Goal: Communication & Community: Answer question/provide support

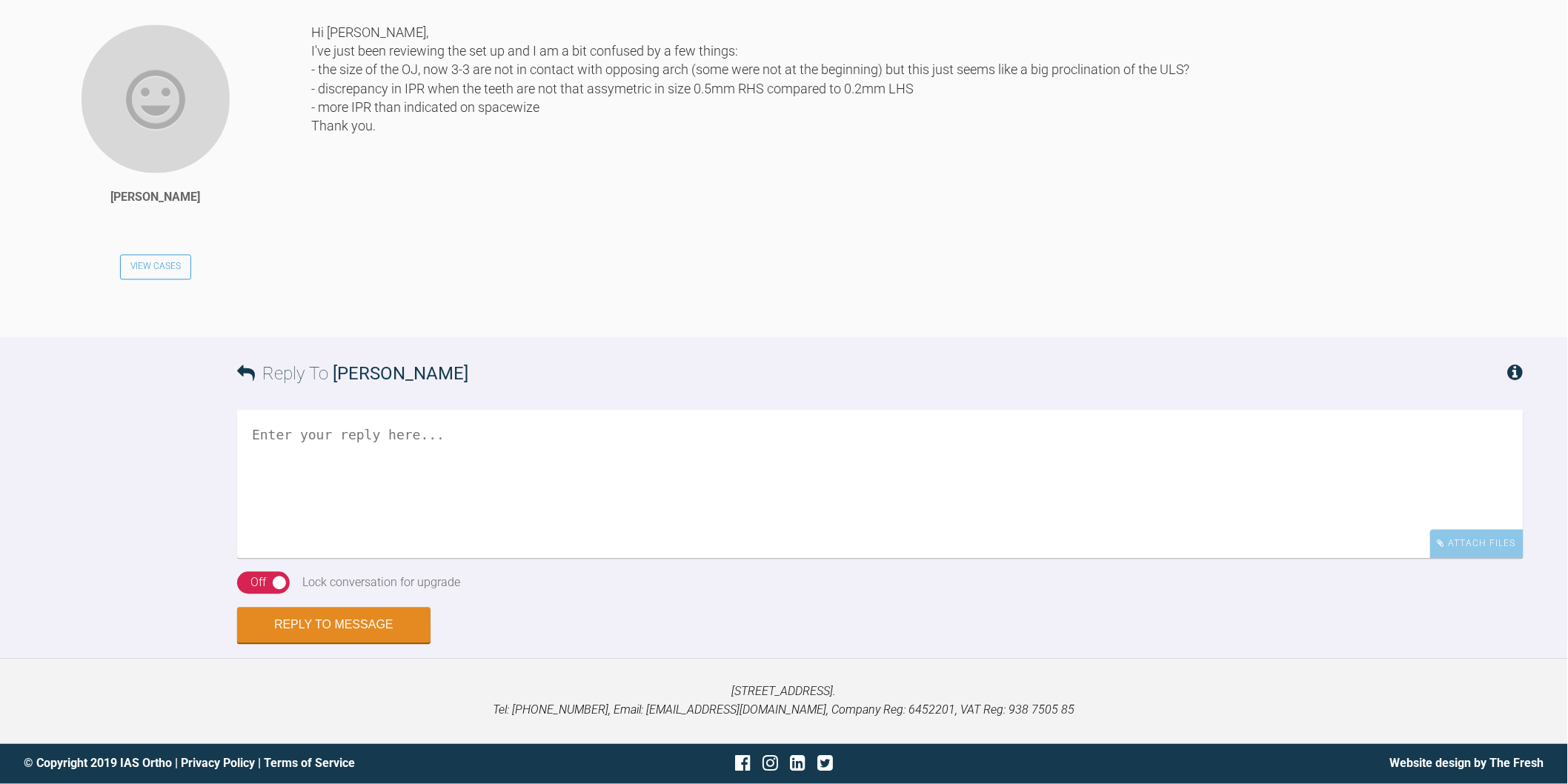
scroll to position [8729, 0]
click at [584, 559] on textarea at bounding box center [880, 484] width 1286 height 148
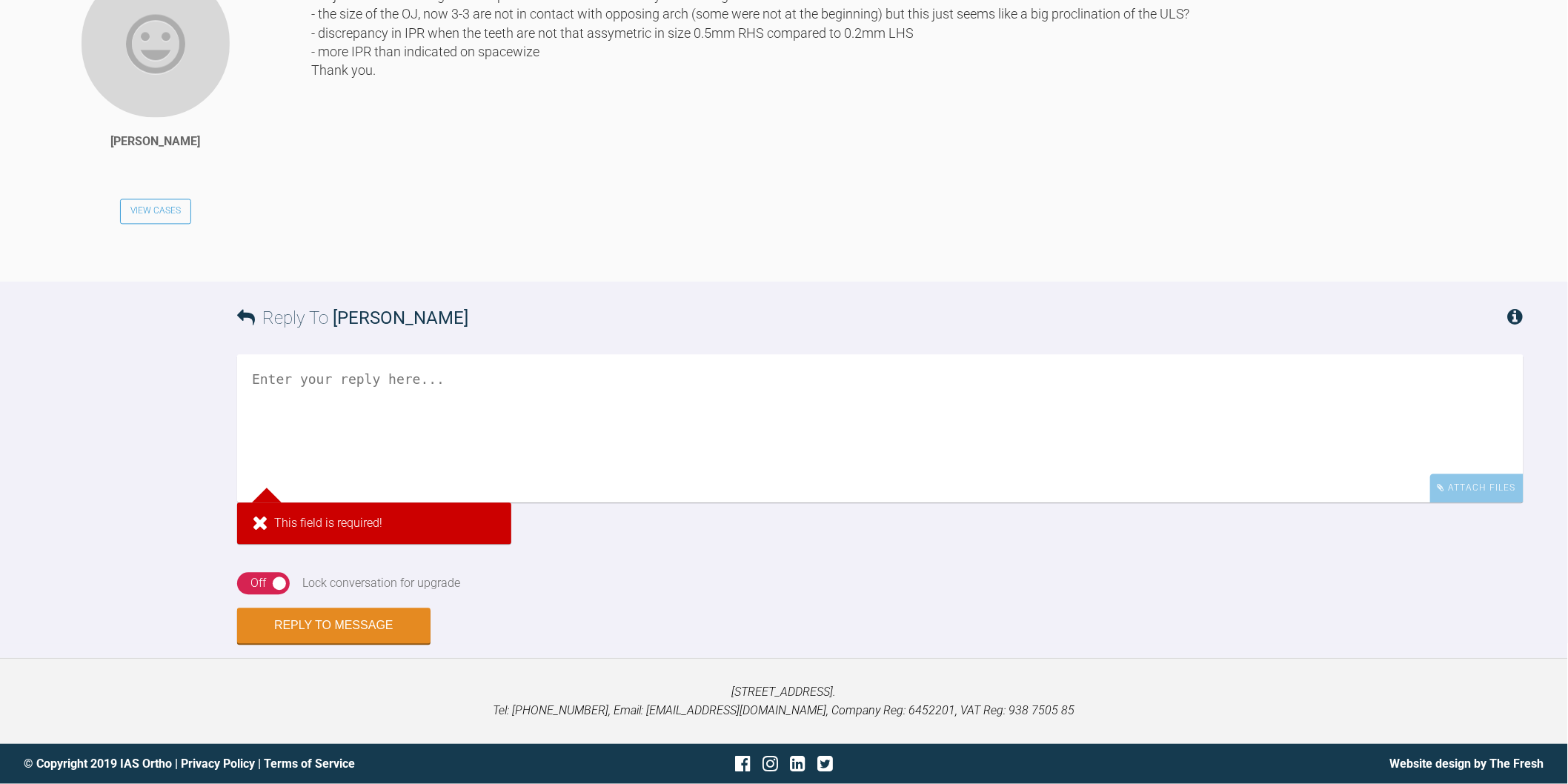
click at [628, 354] on div "Reply To Zoe Buontempo" at bounding box center [880, 317] width 1286 height 73
click at [616, 502] on textarea at bounding box center [880, 428] width 1286 height 148
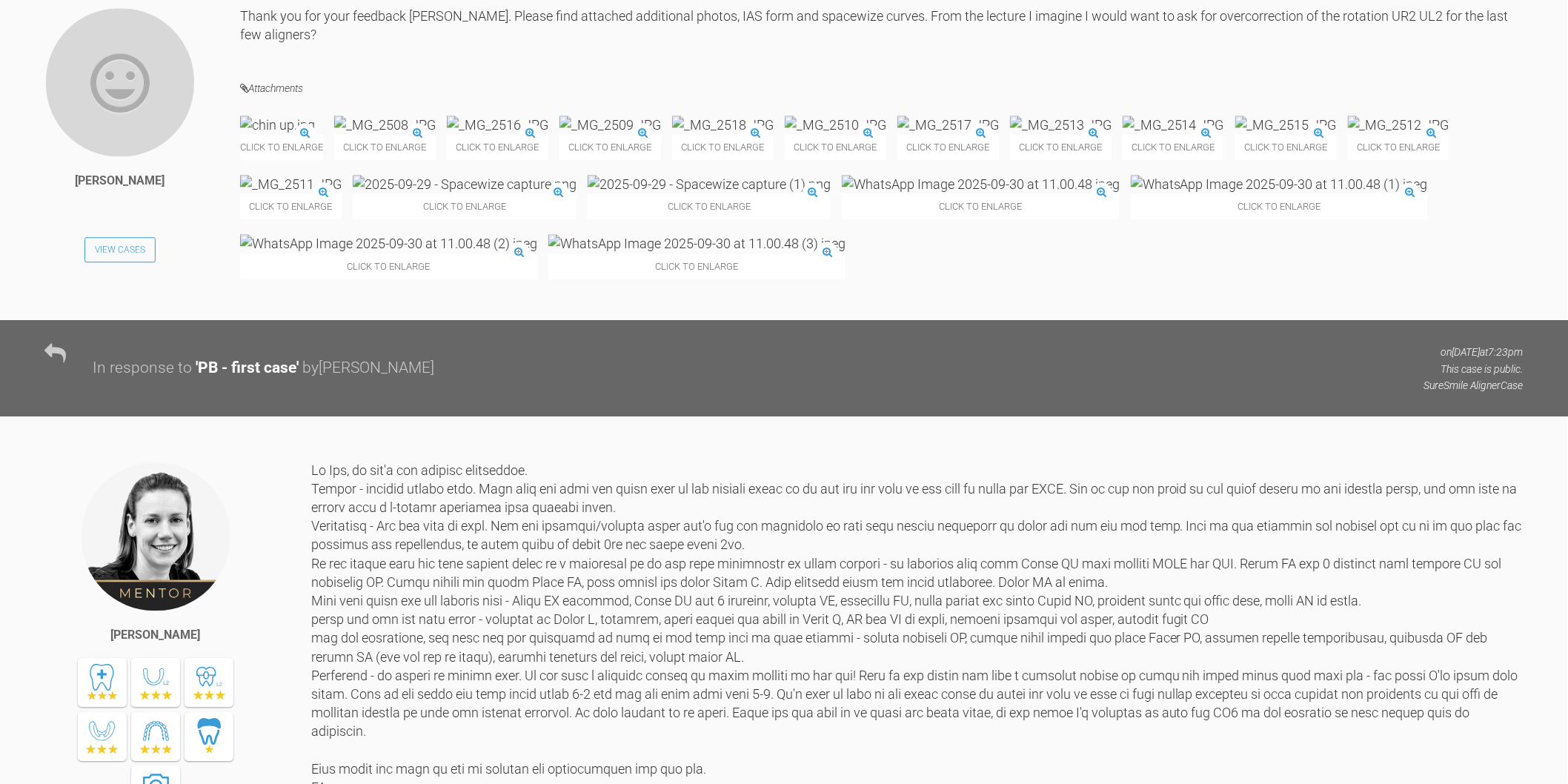
scroll to position [3902, 0]
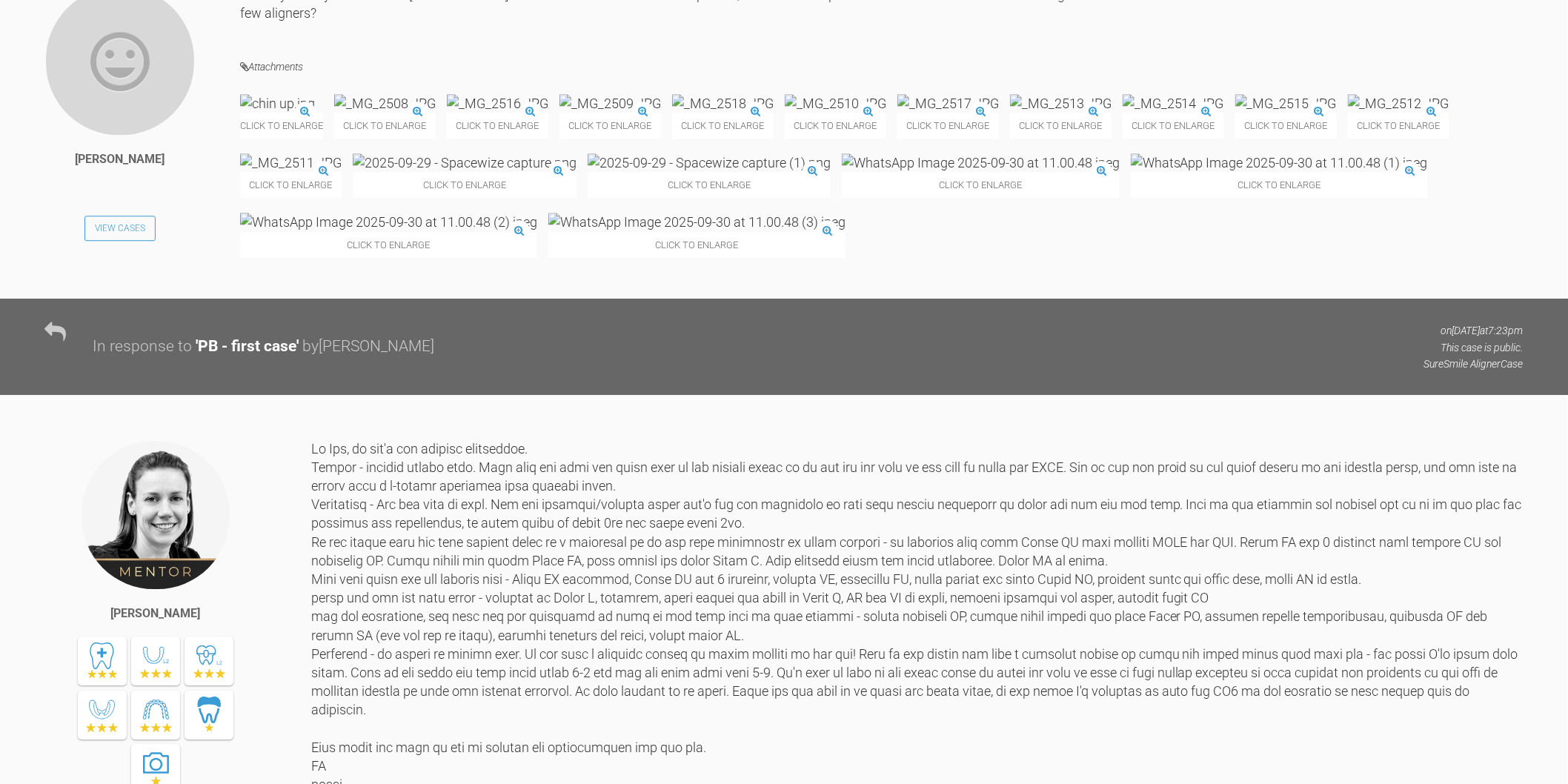
click at [661, 112] on img at bounding box center [610, 103] width 102 height 18
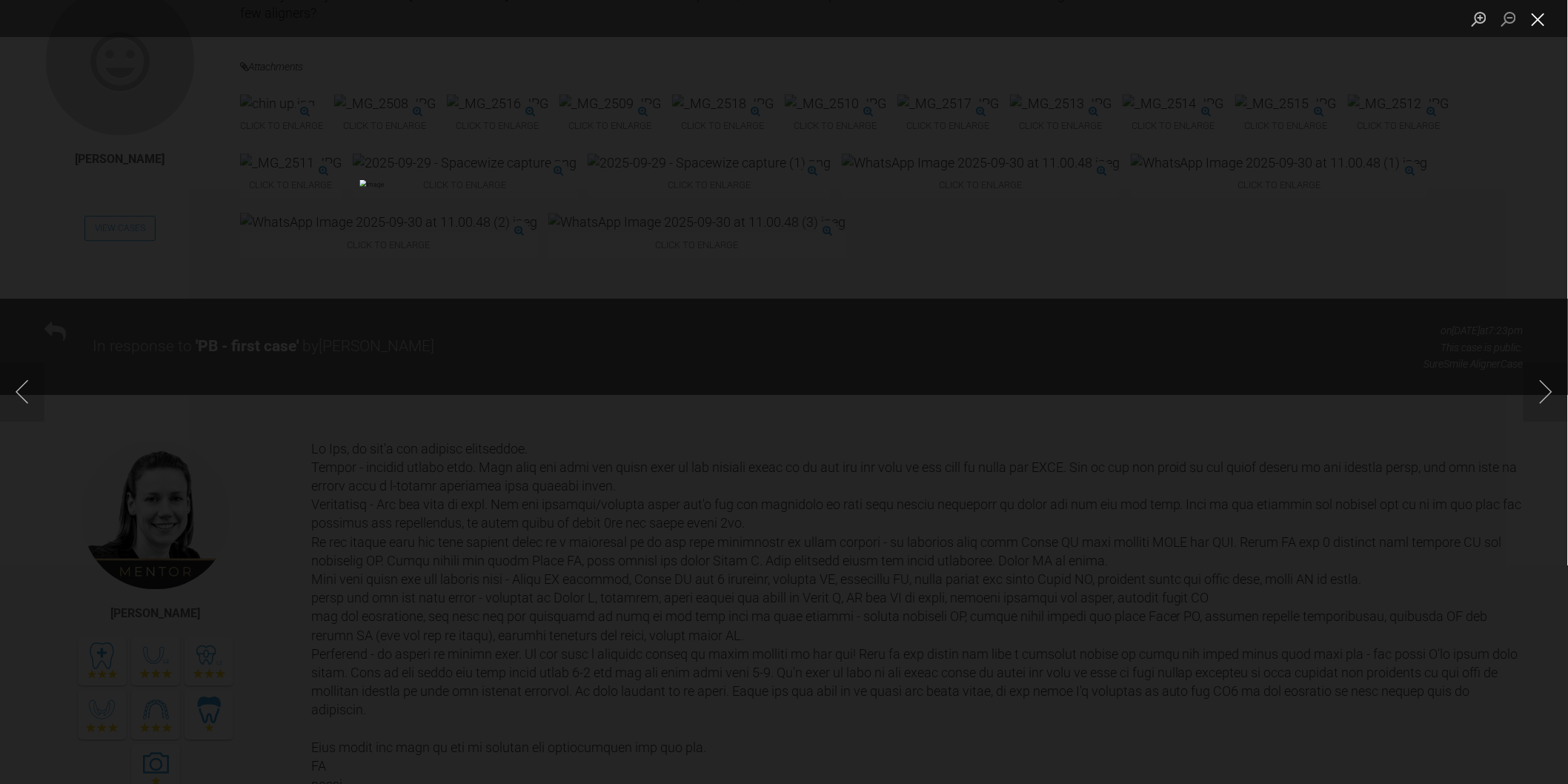
click at [1538, 22] on button "Close lightbox" at bounding box center [1539, 19] width 30 height 26
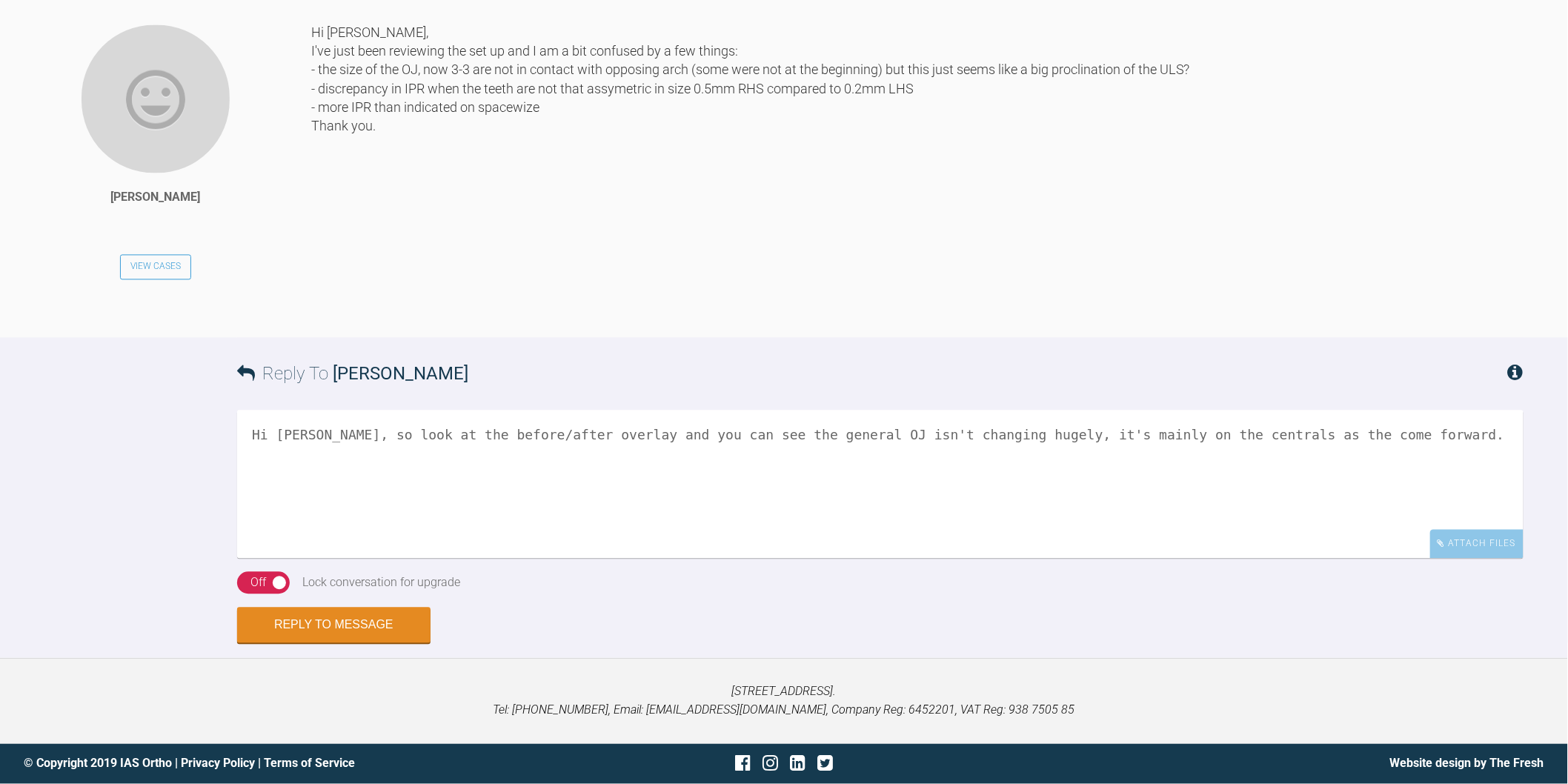
scroll to position [8884, 0]
click at [1338, 431] on textarea "Hi Zoe, so look at the before/after overlay and you can see the general OJ isn'…" at bounding box center [880, 484] width 1286 height 148
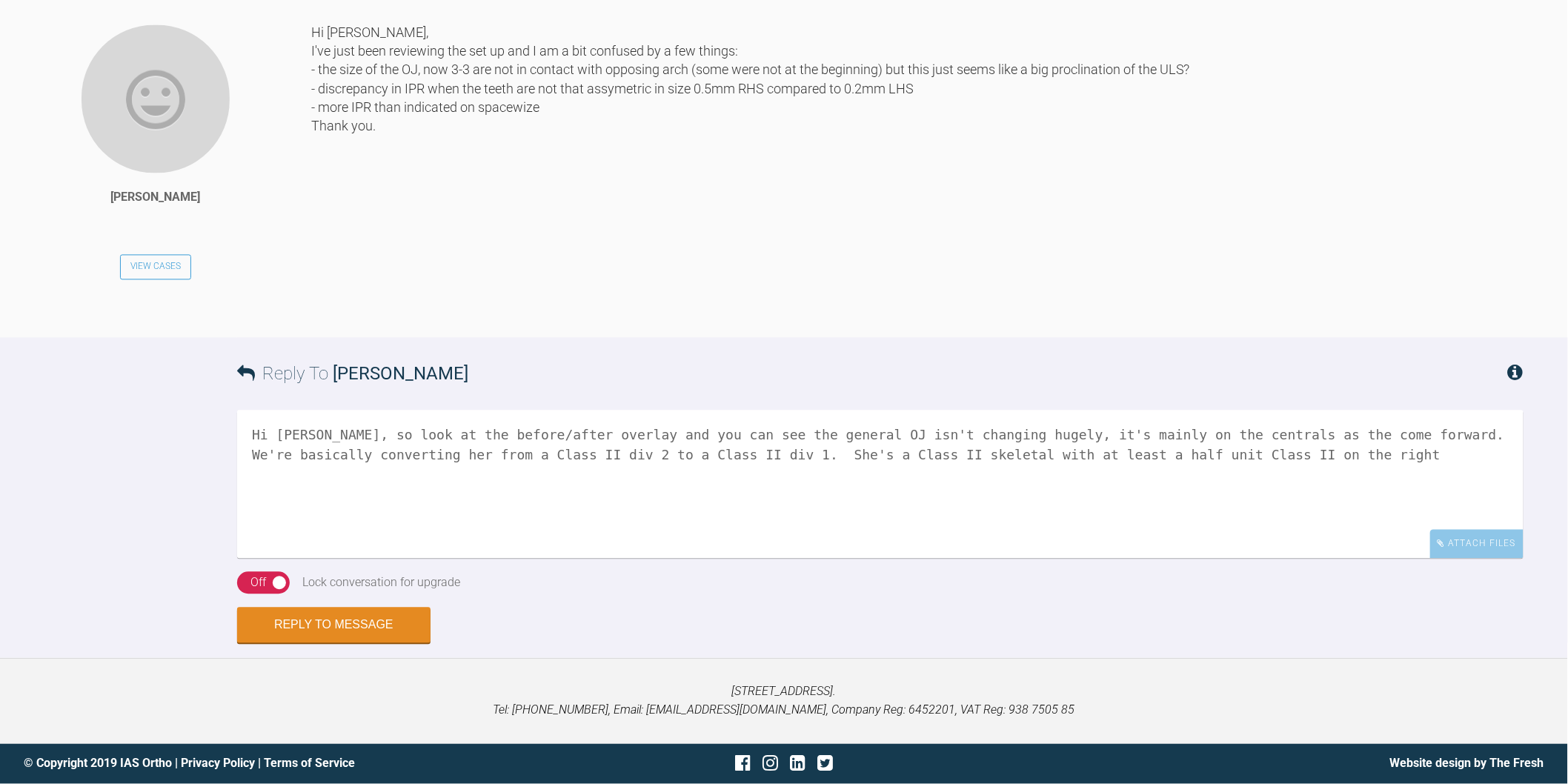
scroll to position [8768, 0]
click at [1130, 559] on textarea "Hi Zoe, so look at the before/after overlay and you can see the general OJ isn'…" at bounding box center [880, 484] width 1286 height 148
click at [1294, 559] on textarea "Hi Zoe, so look at the before/after overlay and you can see the general OJ isn'…" at bounding box center [880, 484] width 1286 height 148
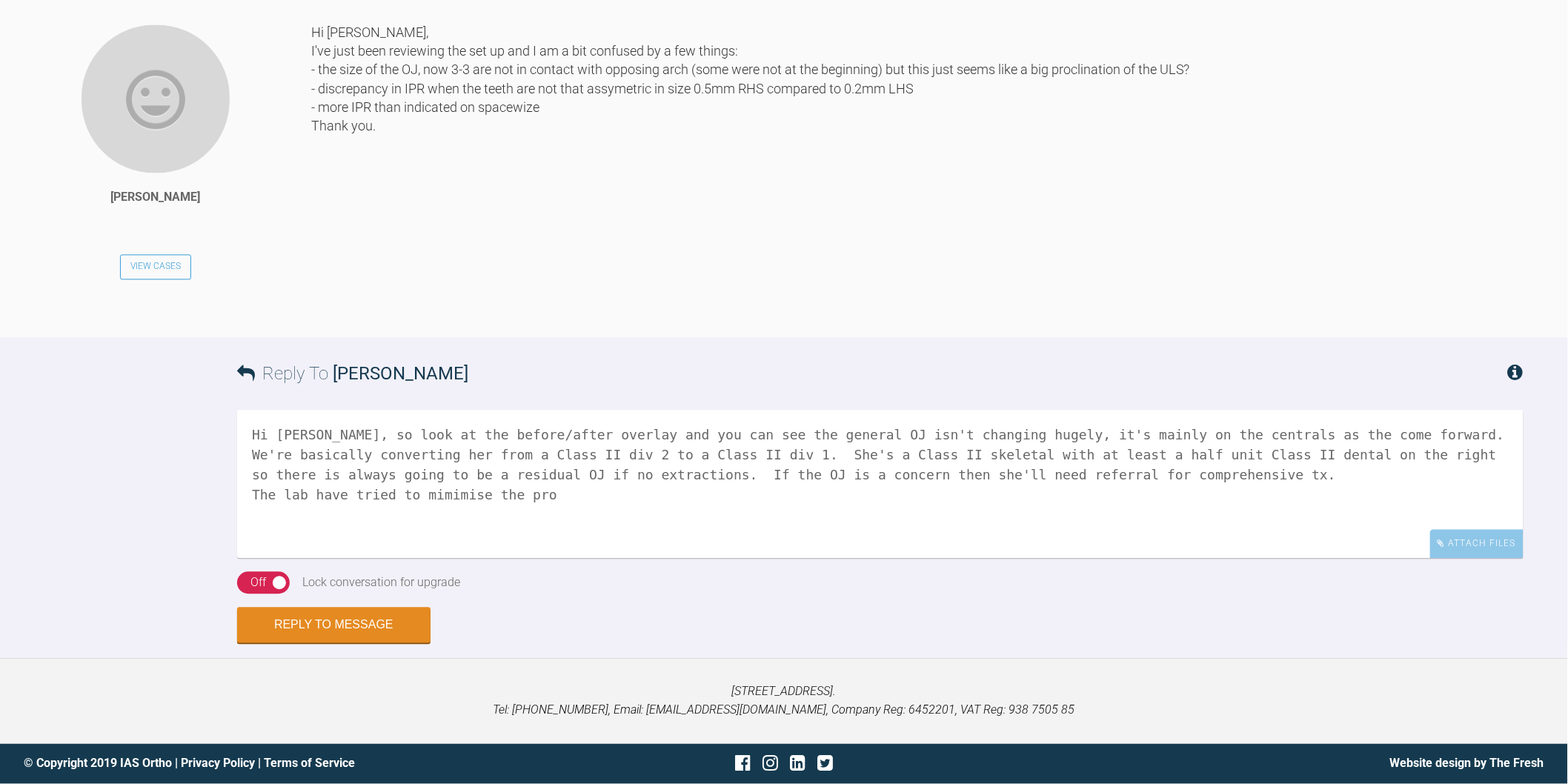
click at [433, 559] on textarea "Hi Zoe, so look at the before/after overlay and you can see the general OJ isn'…" at bounding box center [880, 484] width 1286 height 148
click at [605, 559] on textarea "Hi Zoe, so look at the before/after overlay and you can see the general OJ isn'…" at bounding box center [880, 484] width 1286 height 148
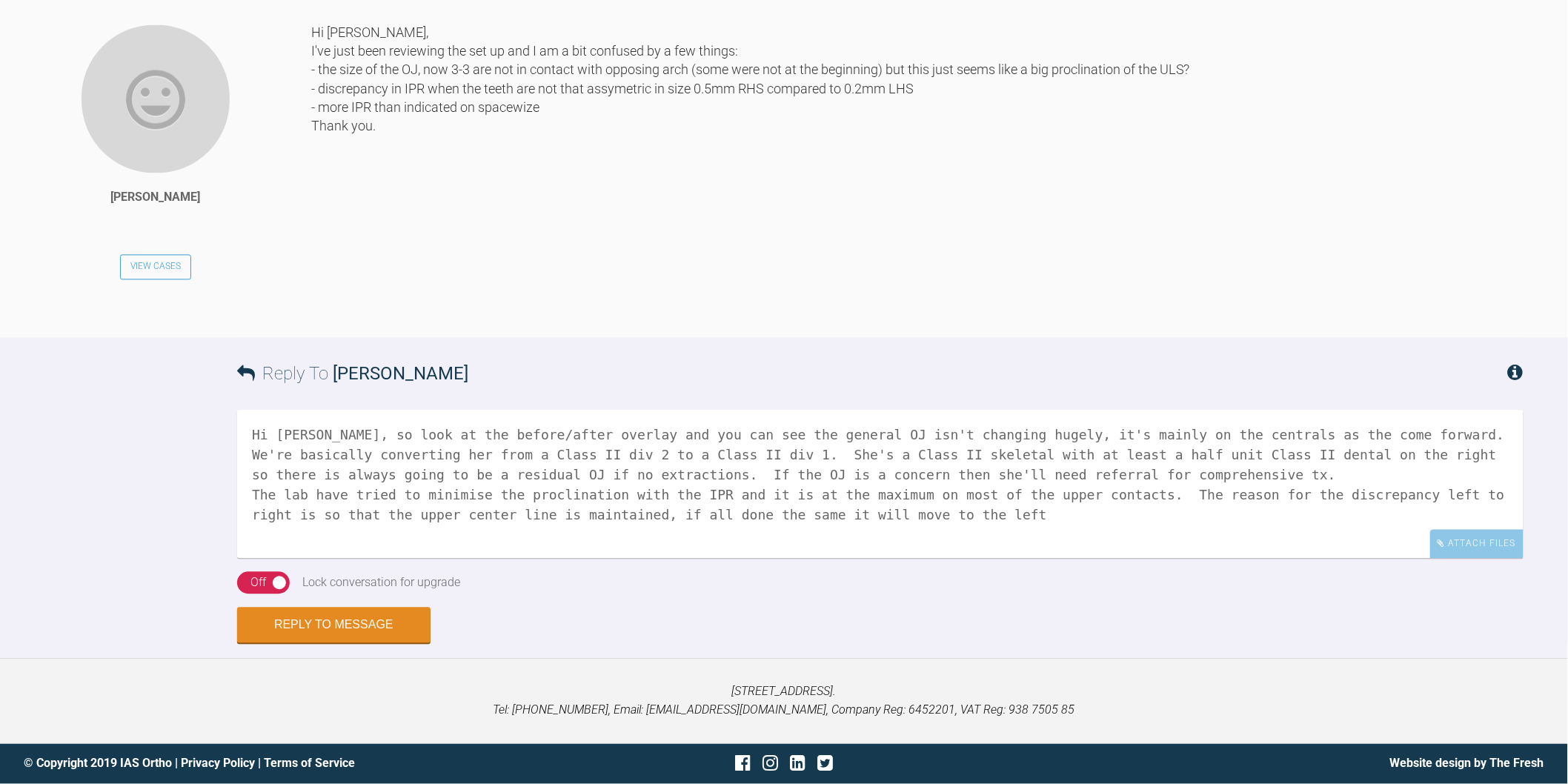
click at [924, 559] on textarea "Hi Zoe, so look at the before/after overlay and you can see the general OJ isn'…" at bounding box center [880, 484] width 1286 height 148
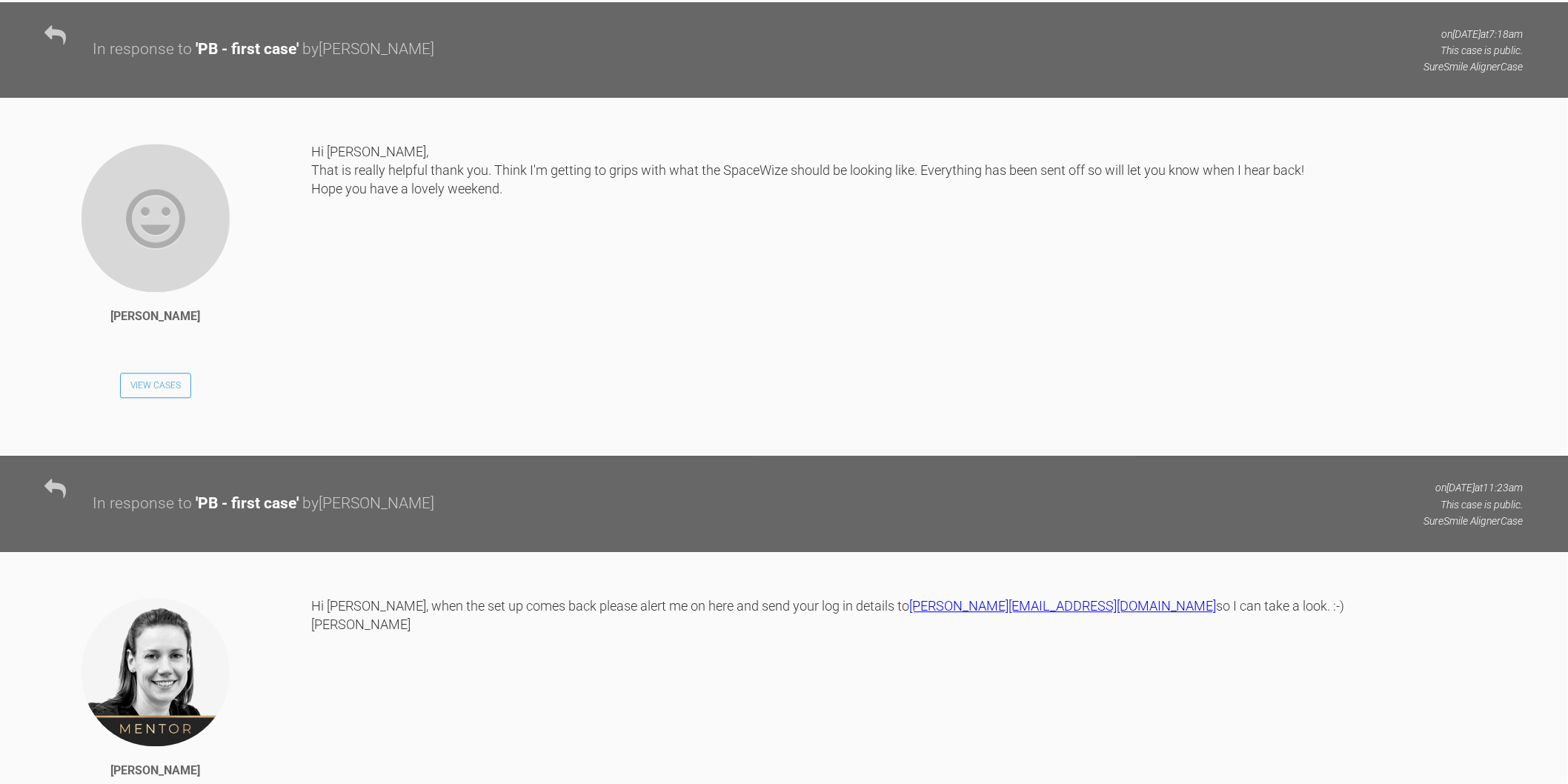
scroll to position [5556, 0]
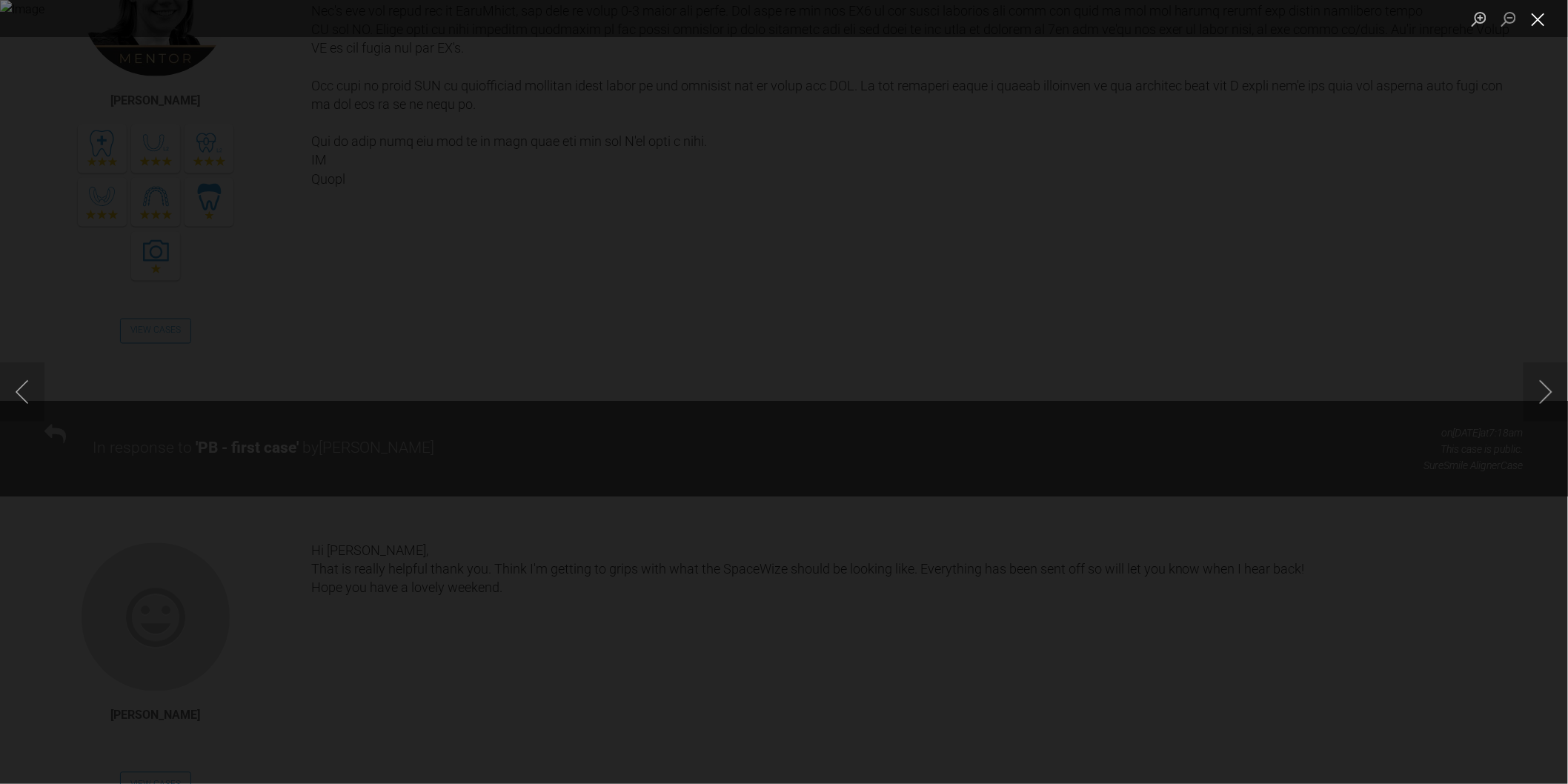
click at [1535, 17] on button "Close lightbox" at bounding box center [1539, 19] width 30 height 26
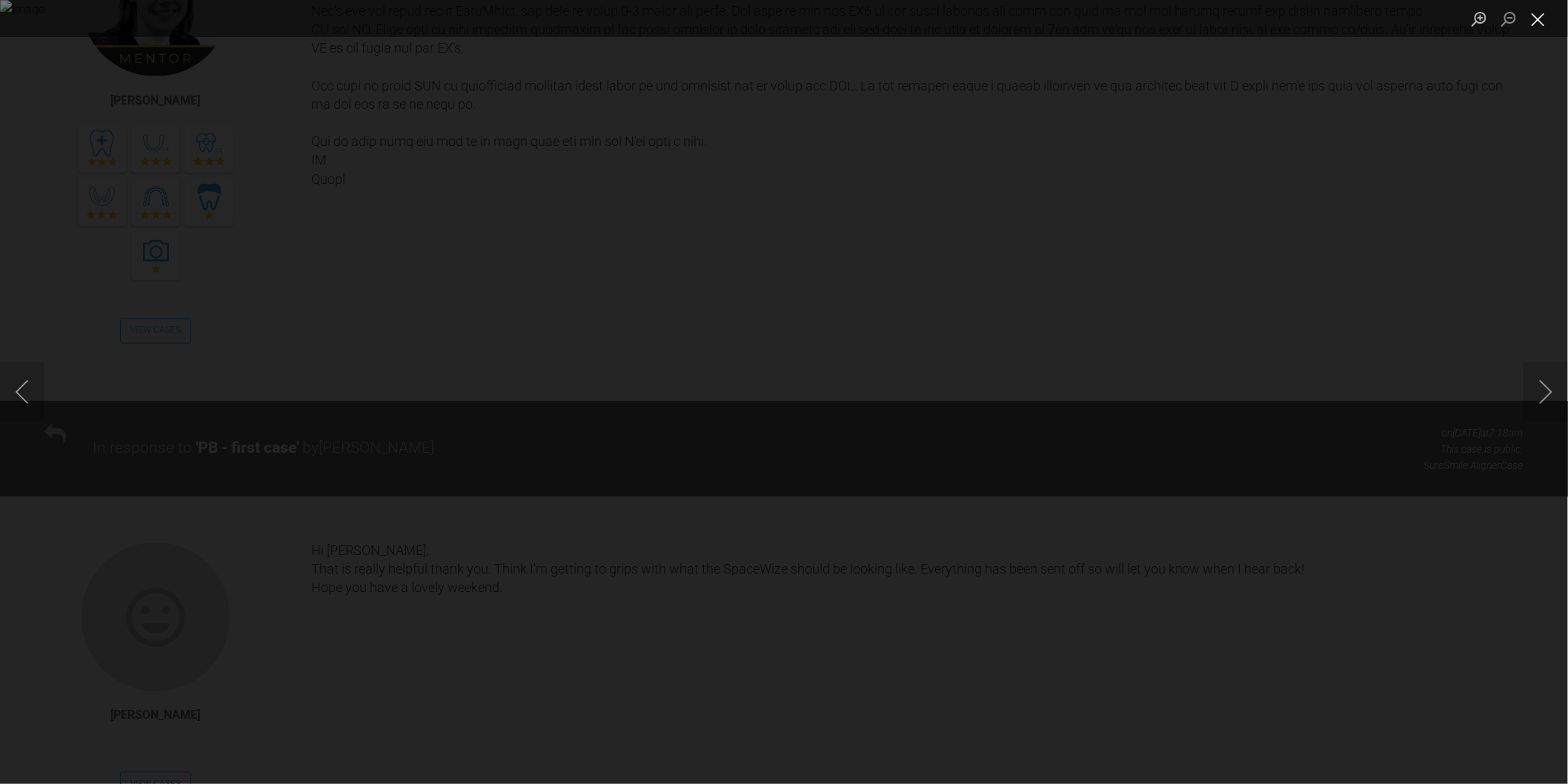
click at [1531, 11] on button "Close lightbox" at bounding box center [1539, 19] width 30 height 26
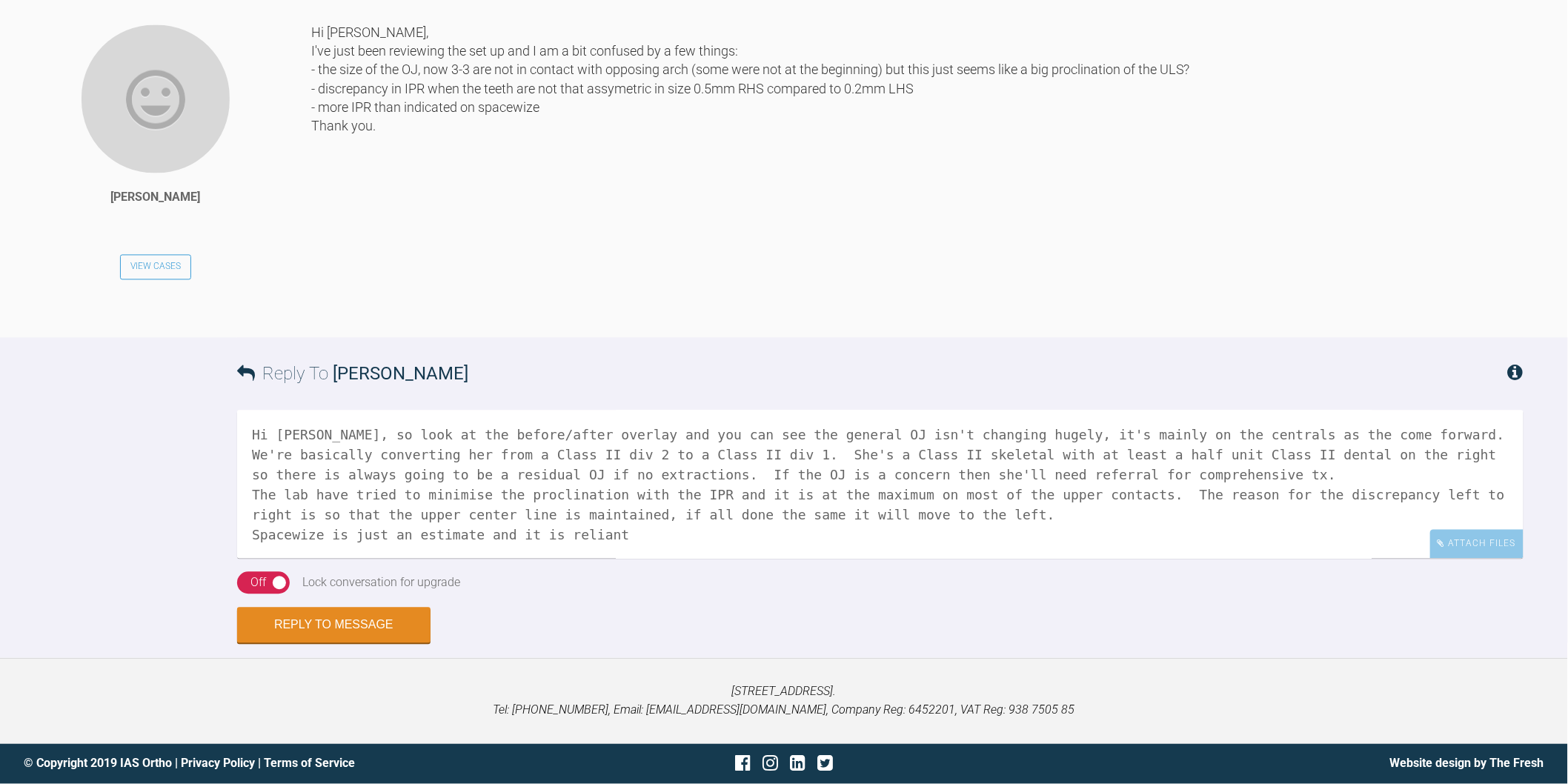
scroll to position [8884, 0]
click at [651, 539] on textarea "Hi Zoe, so look at the before/after overlay and you can see the general OJ isn'…" at bounding box center [880, 484] width 1286 height 148
click at [757, 537] on textarea "Hi Zoe, so look at the before/after overlay and you can see the general OJ isn'…" at bounding box center [880, 484] width 1286 height 148
click at [1098, 538] on textarea "Hi Zoe, so look at the before/after overlay and you can see the general OJ isn'…" at bounding box center [880, 484] width 1286 height 148
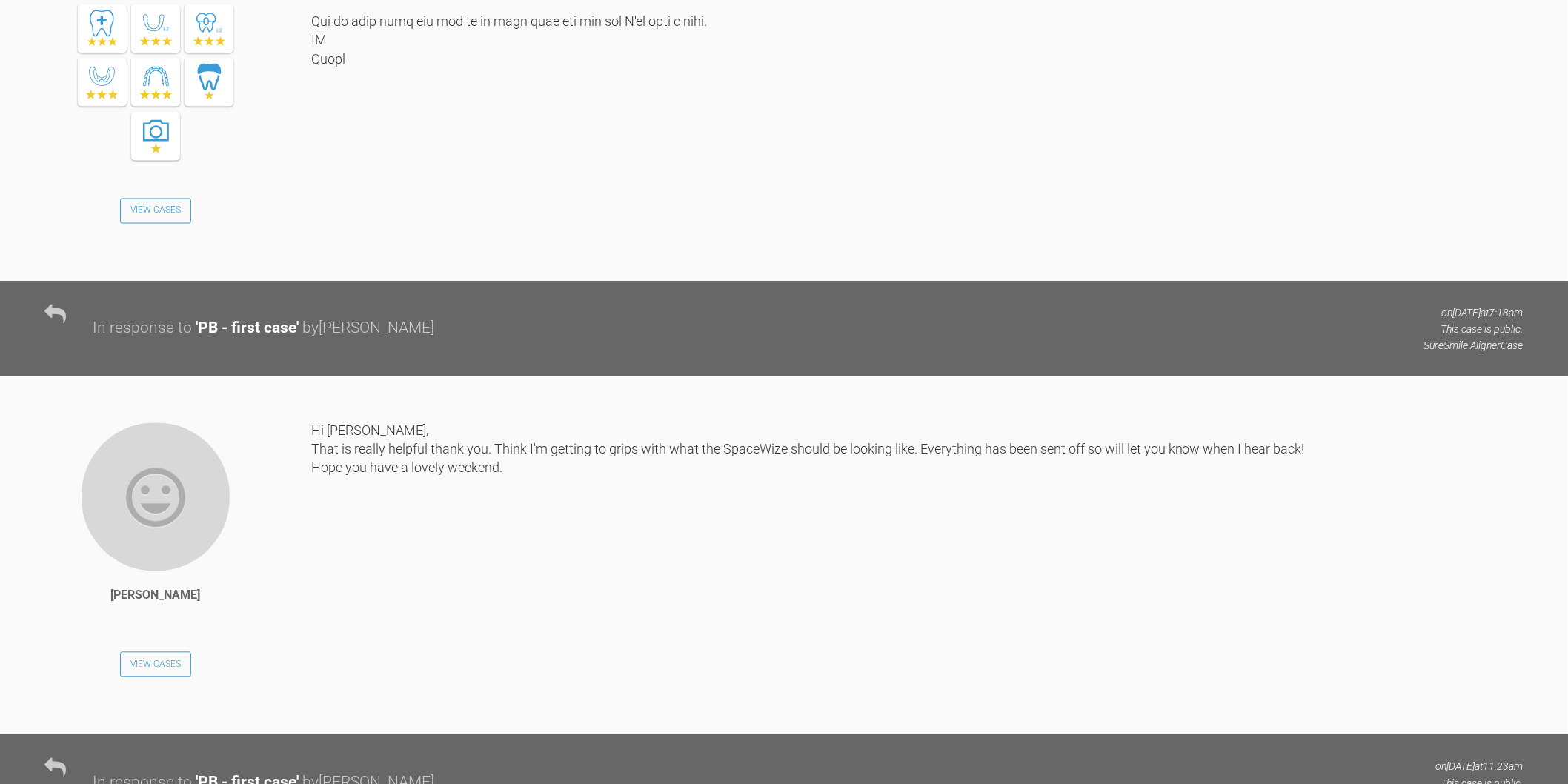
scroll to position [5672, 0]
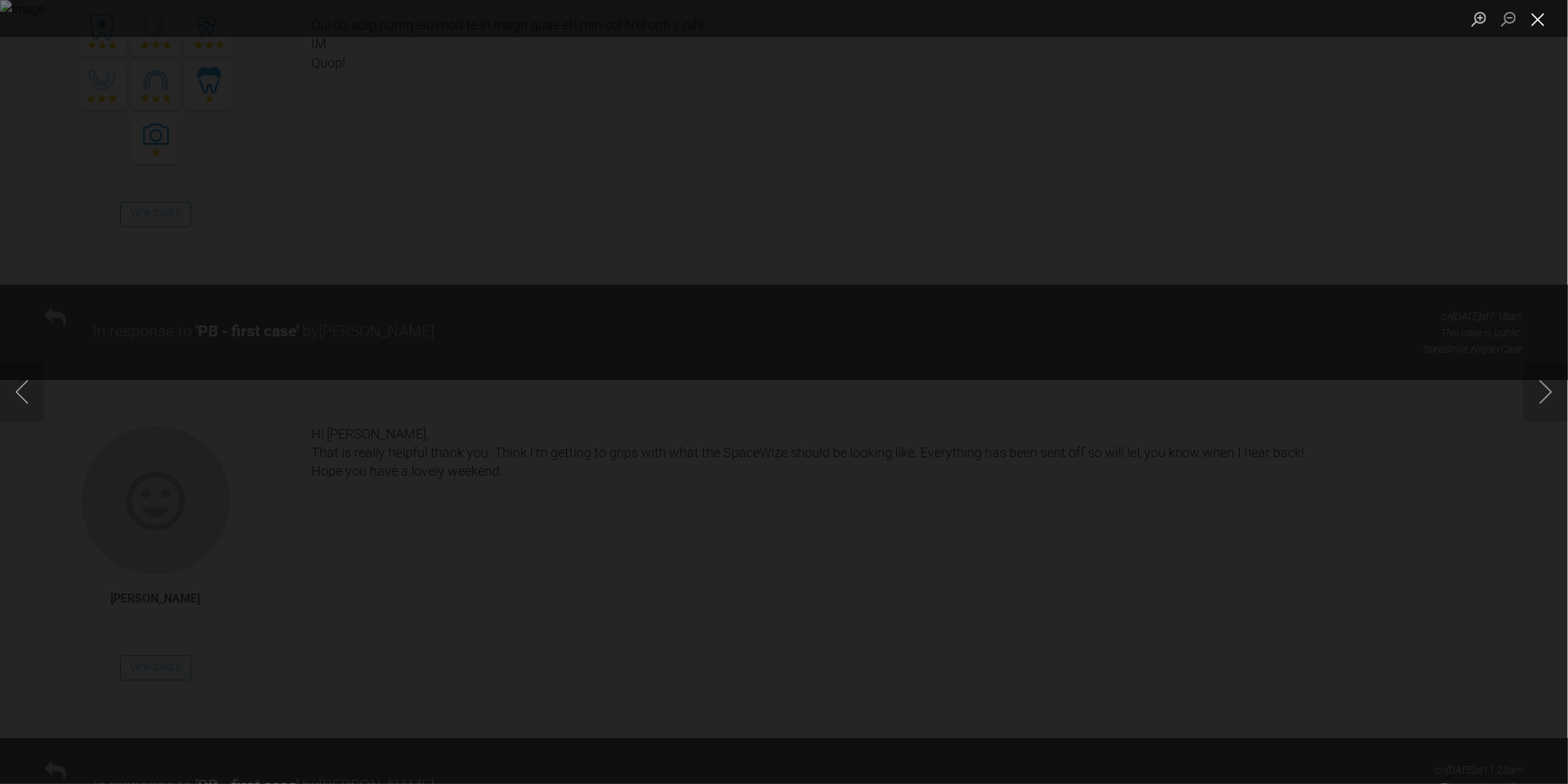
click at [1542, 22] on button "Close lightbox" at bounding box center [1539, 19] width 30 height 26
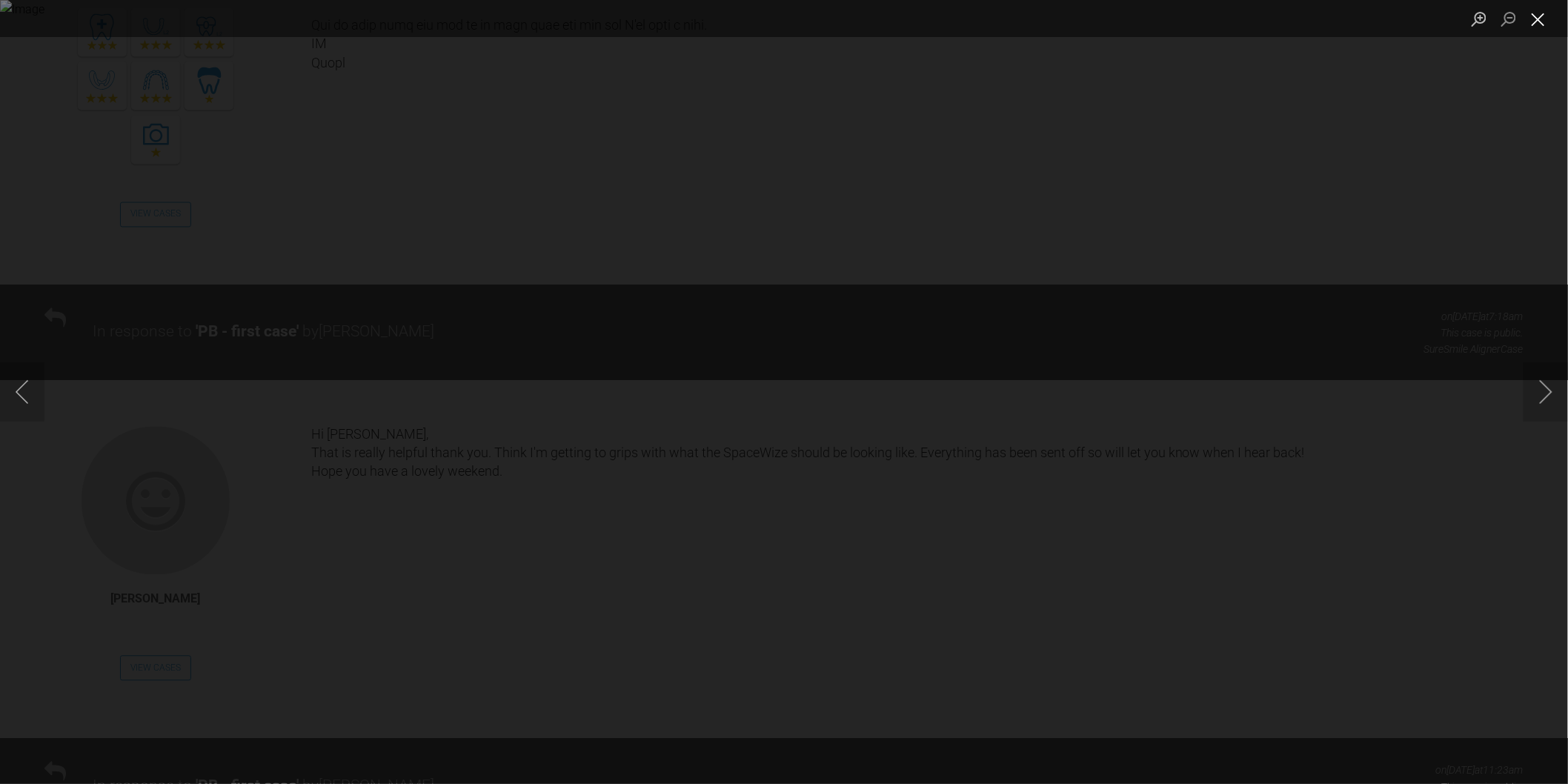
click at [1534, 18] on button "Close lightbox" at bounding box center [1539, 19] width 30 height 26
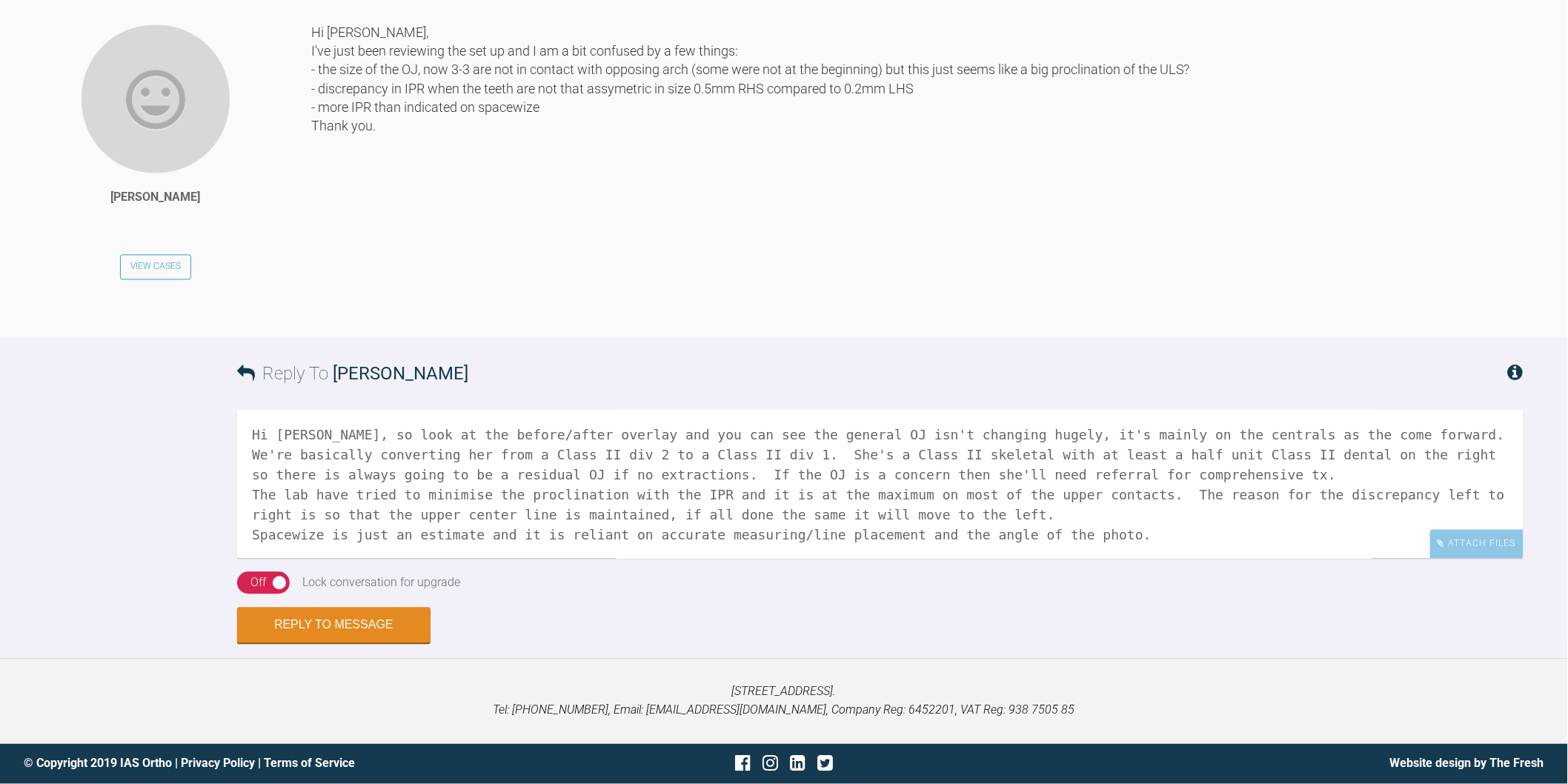
scroll to position [8884, 0]
click at [1083, 535] on textarea "Hi Zoe, so look at the before/after overlay and you can see the general OJ isn'…" at bounding box center [880, 484] width 1286 height 148
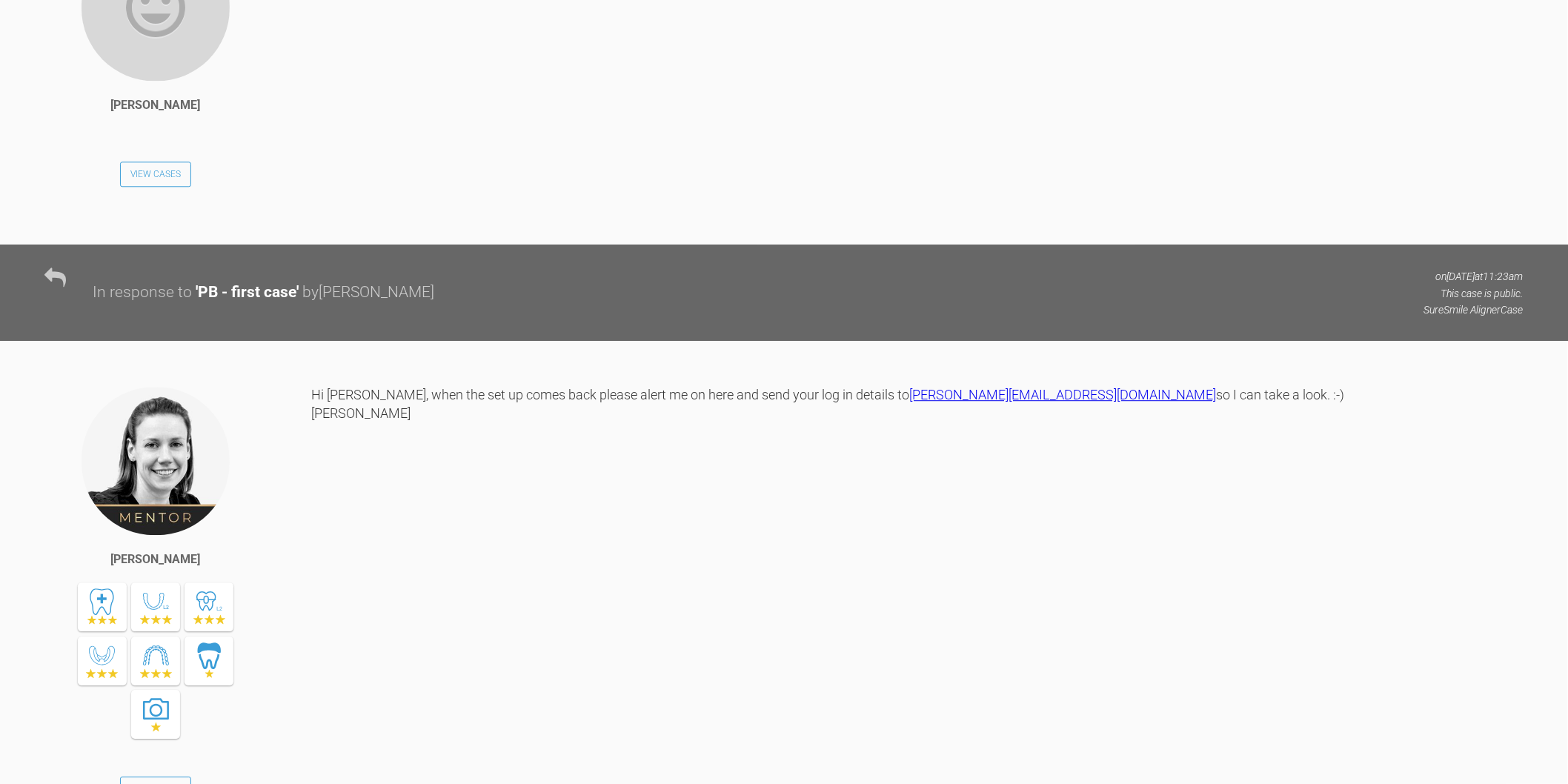
scroll to position [5672, 0]
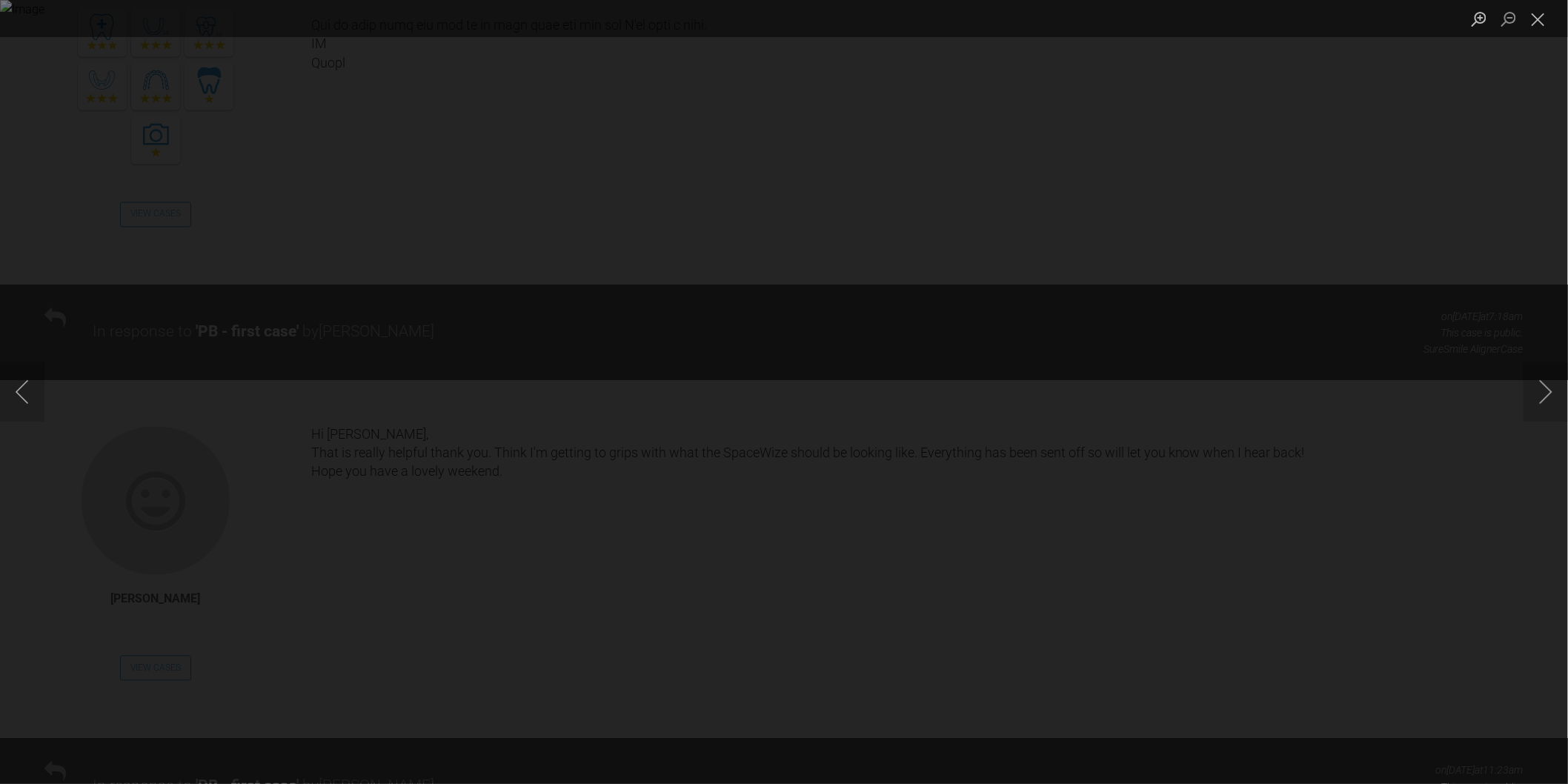
drag, startPoint x: 1537, startPoint y: 17, endPoint x: 1231, endPoint y: 19, distance: 306.0
click at [1536, 17] on button "Close lightbox" at bounding box center [1539, 19] width 30 height 26
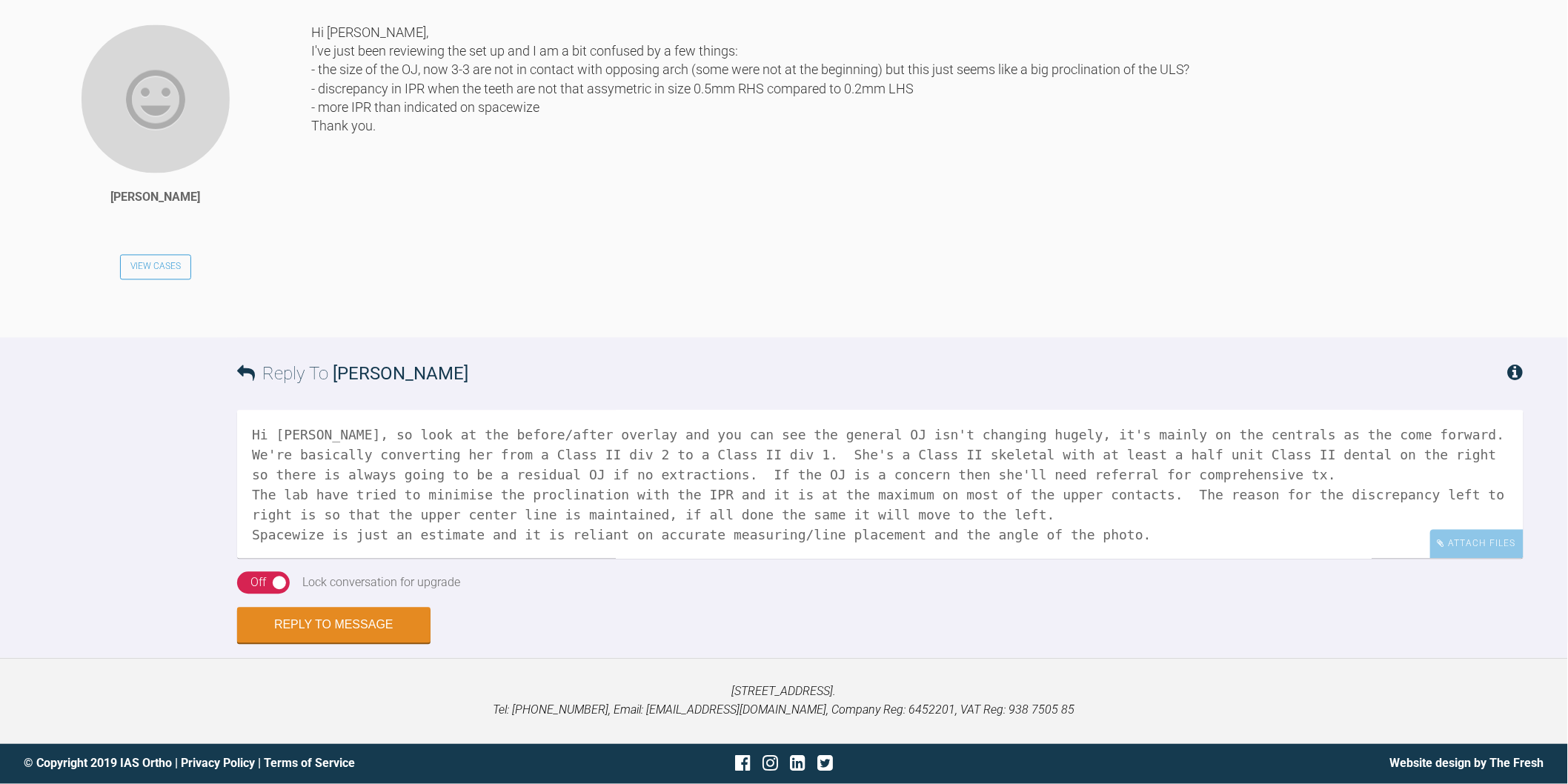
scroll to position [8884, 0]
click at [1069, 532] on textarea "Hi Zoe, so look at the before/after overlay and you can see the general OJ isn'…" at bounding box center [880, 484] width 1286 height 148
click at [736, 551] on textarea "Hi Zoe, so look at the before/after overlay and you can see the general OJ isn'…" at bounding box center [880, 484] width 1286 height 148
click at [996, 552] on textarea "Hi Zoe, so look at the before/after overlay and you can see the general OJ isn'…" at bounding box center [880, 484] width 1286 height 148
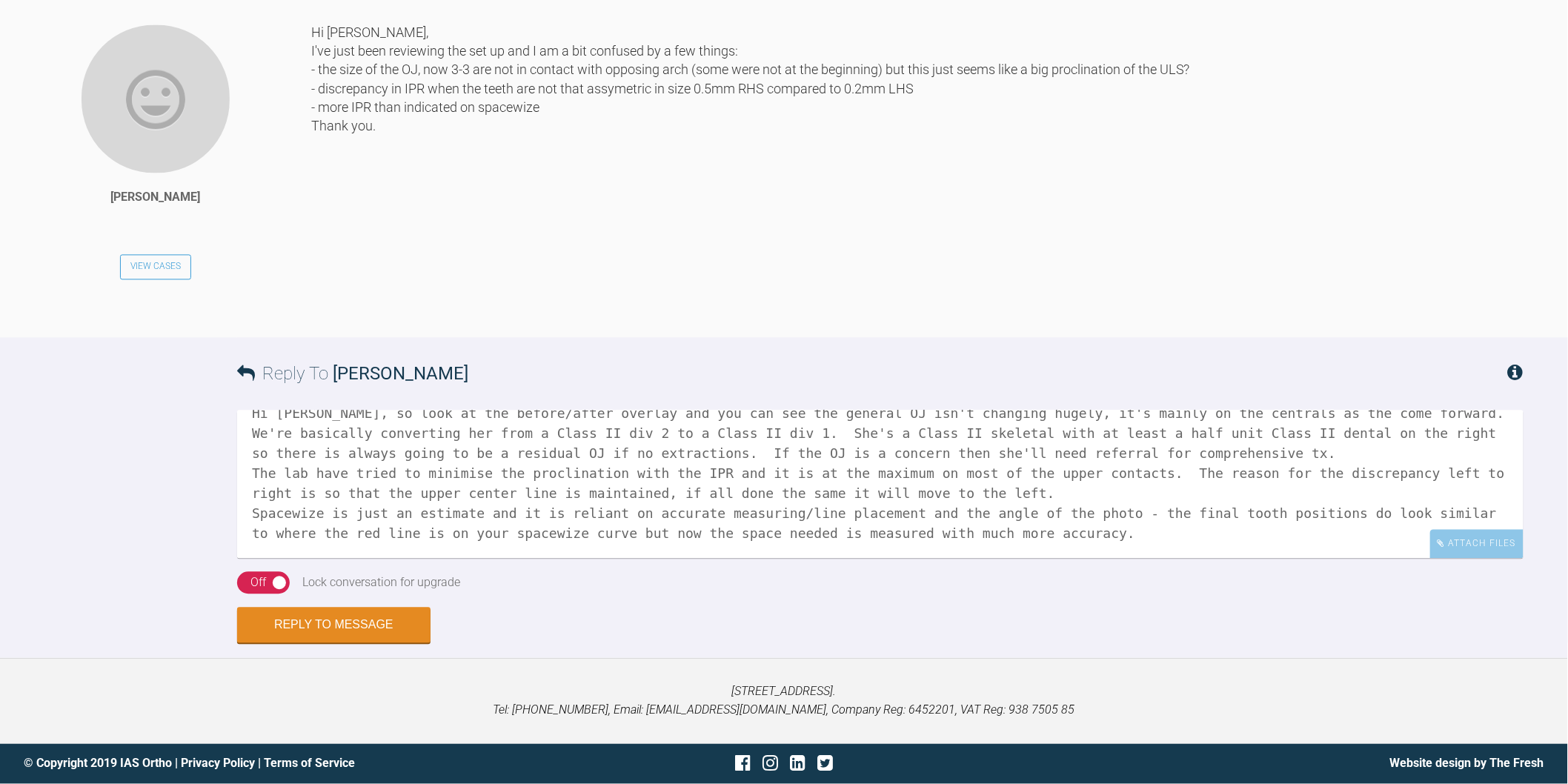
scroll to position [43, 0]
click at [993, 510] on textarea "Hi Zoe, so look at the before/after overlay and you can see the general OJ isn'…" at bounding box center [880, 484] width 1286 height 148
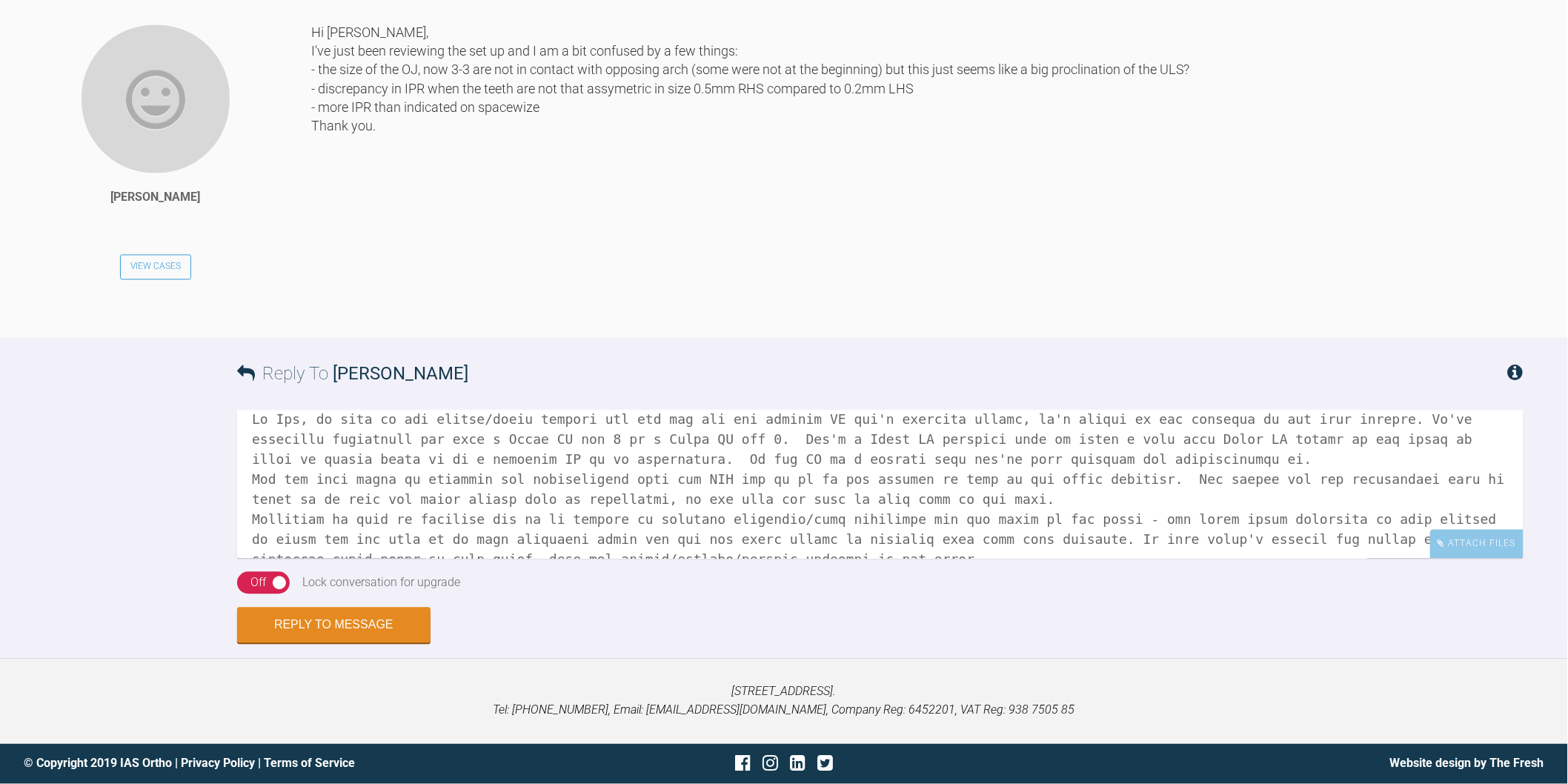
scroll to position [0, 0]
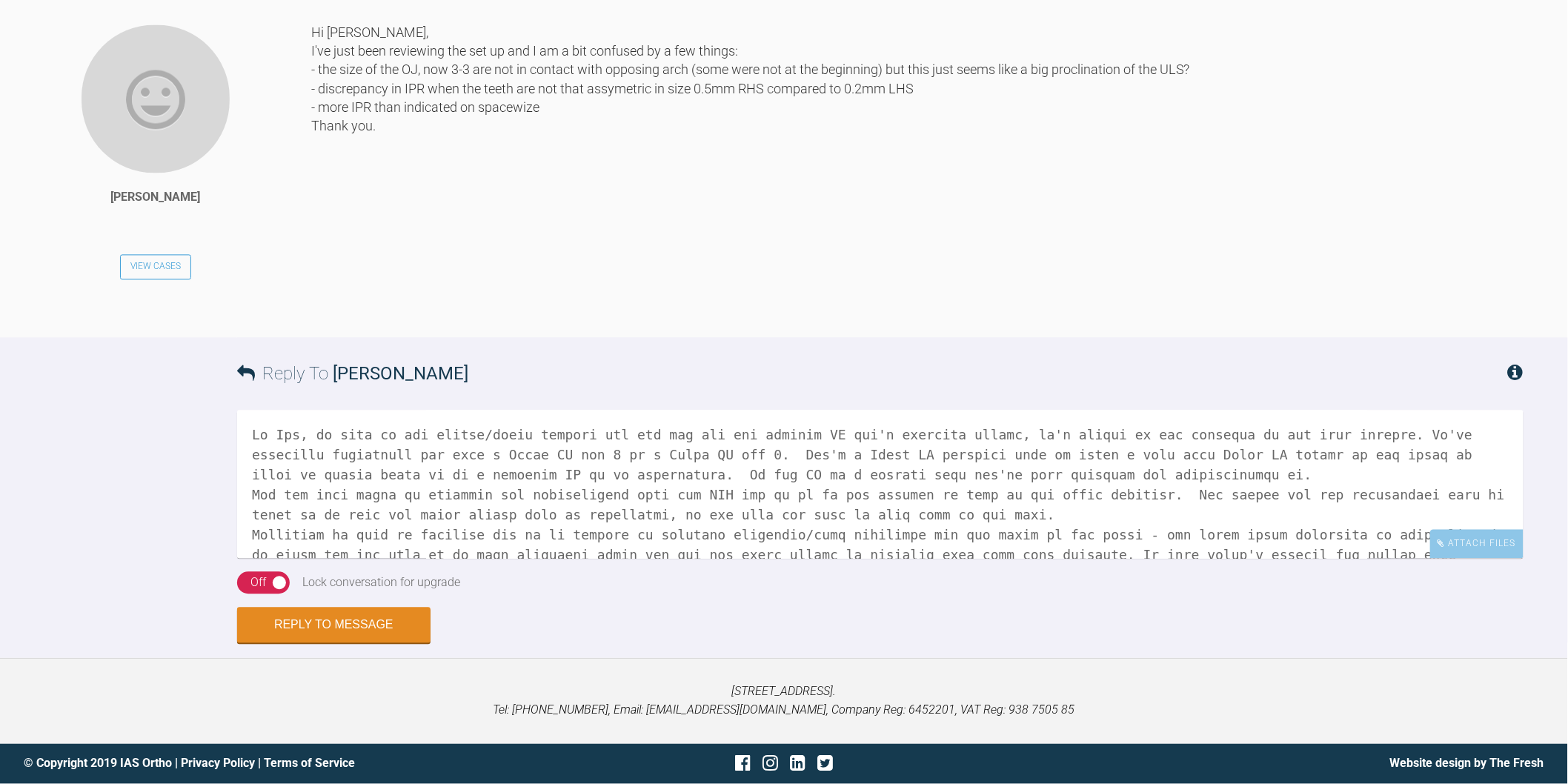
click at [524, 474] on textarea at bounding box center [880, 484] width 1286 height 148
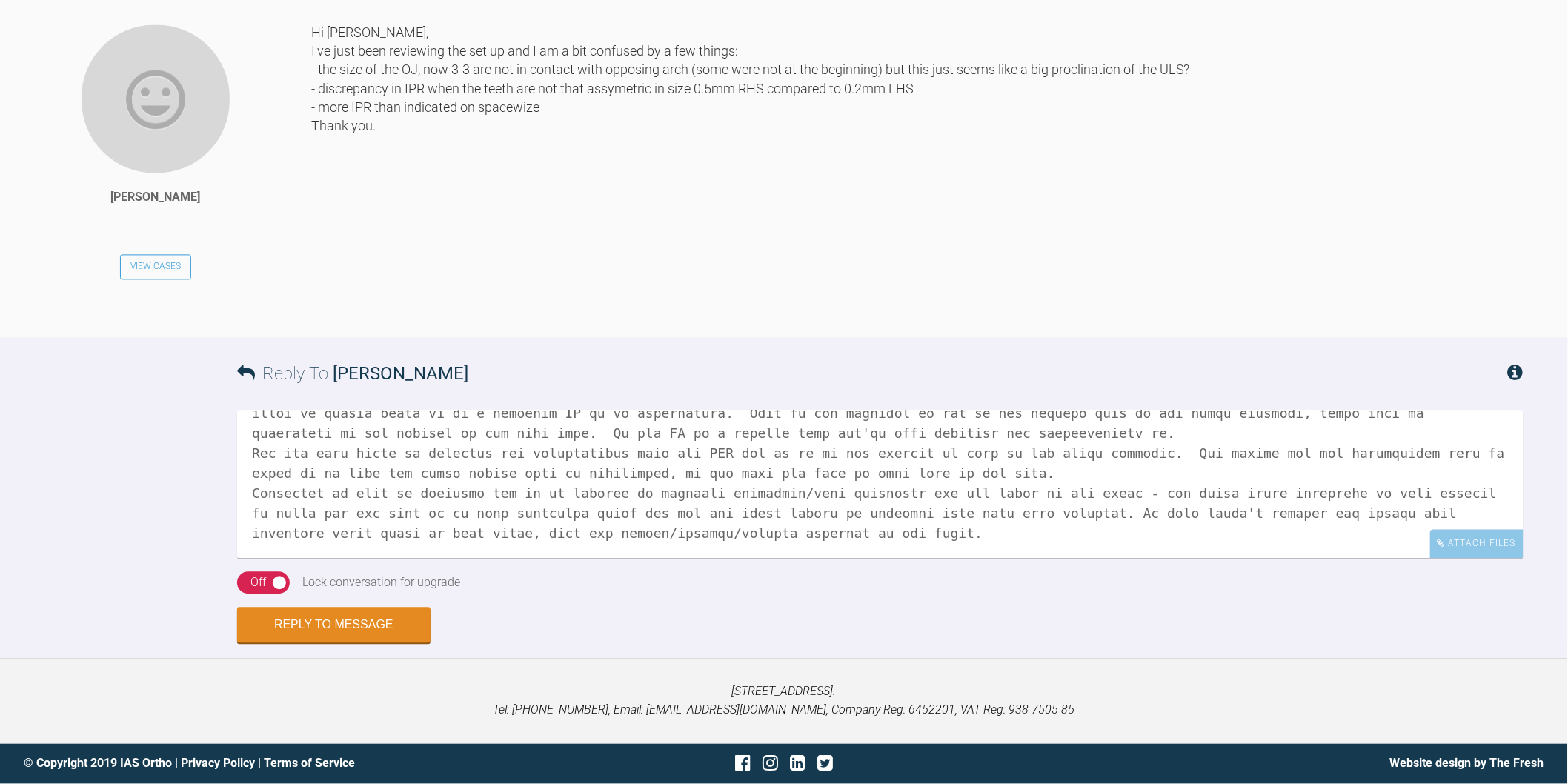
scroll to position [121, 0]
click at [780, 524] on textarea at bounding box center [880, 484] width 1286 height 148
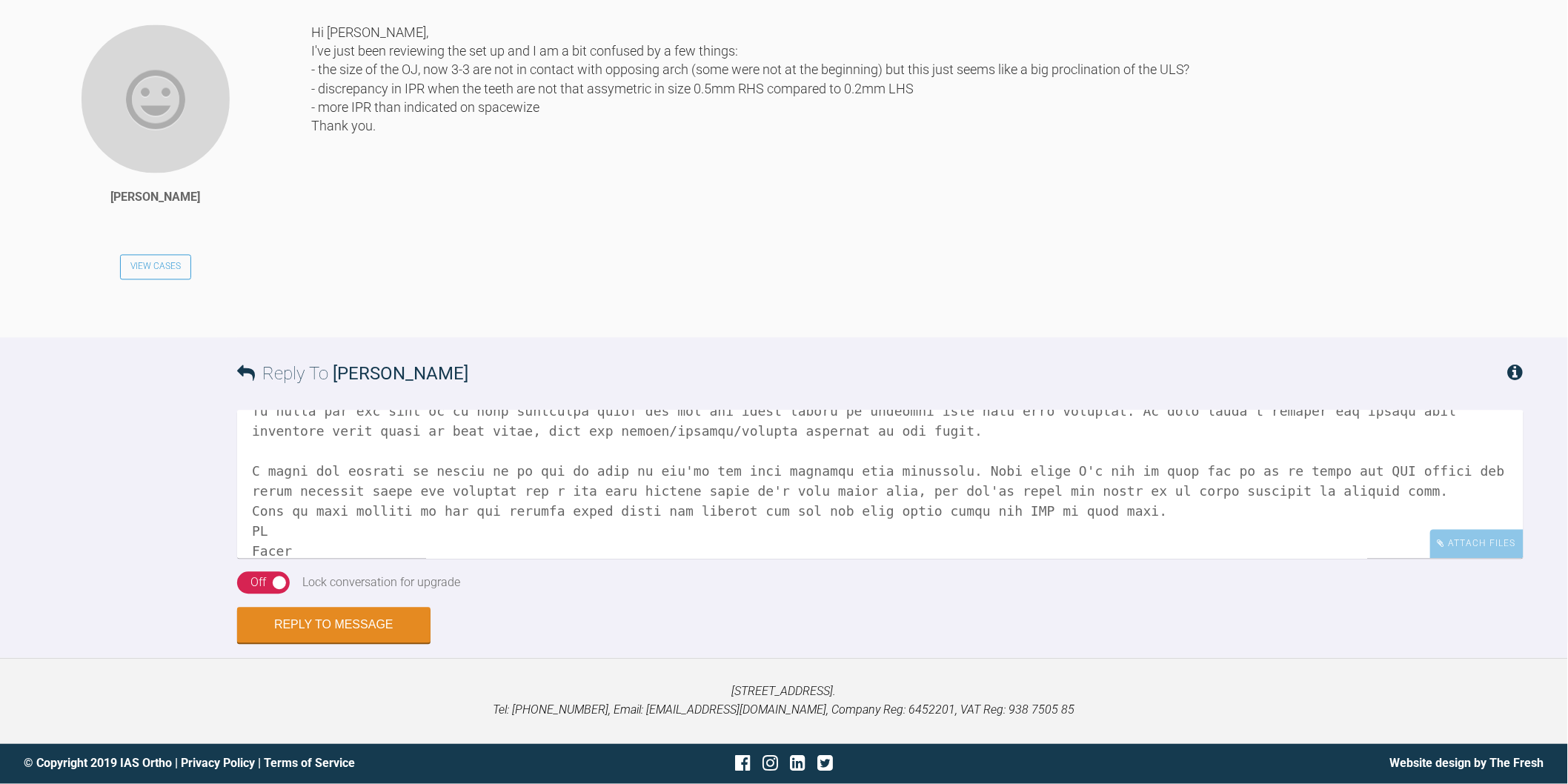
scroll to position [8884, 0]
type textarea "Hi Zoe, so look at the before/after overlay and you can see the general OJ isn'…"
click at [364, 628] on button "Reply to Message" at bounding box center [333, 627] width 194 height 36
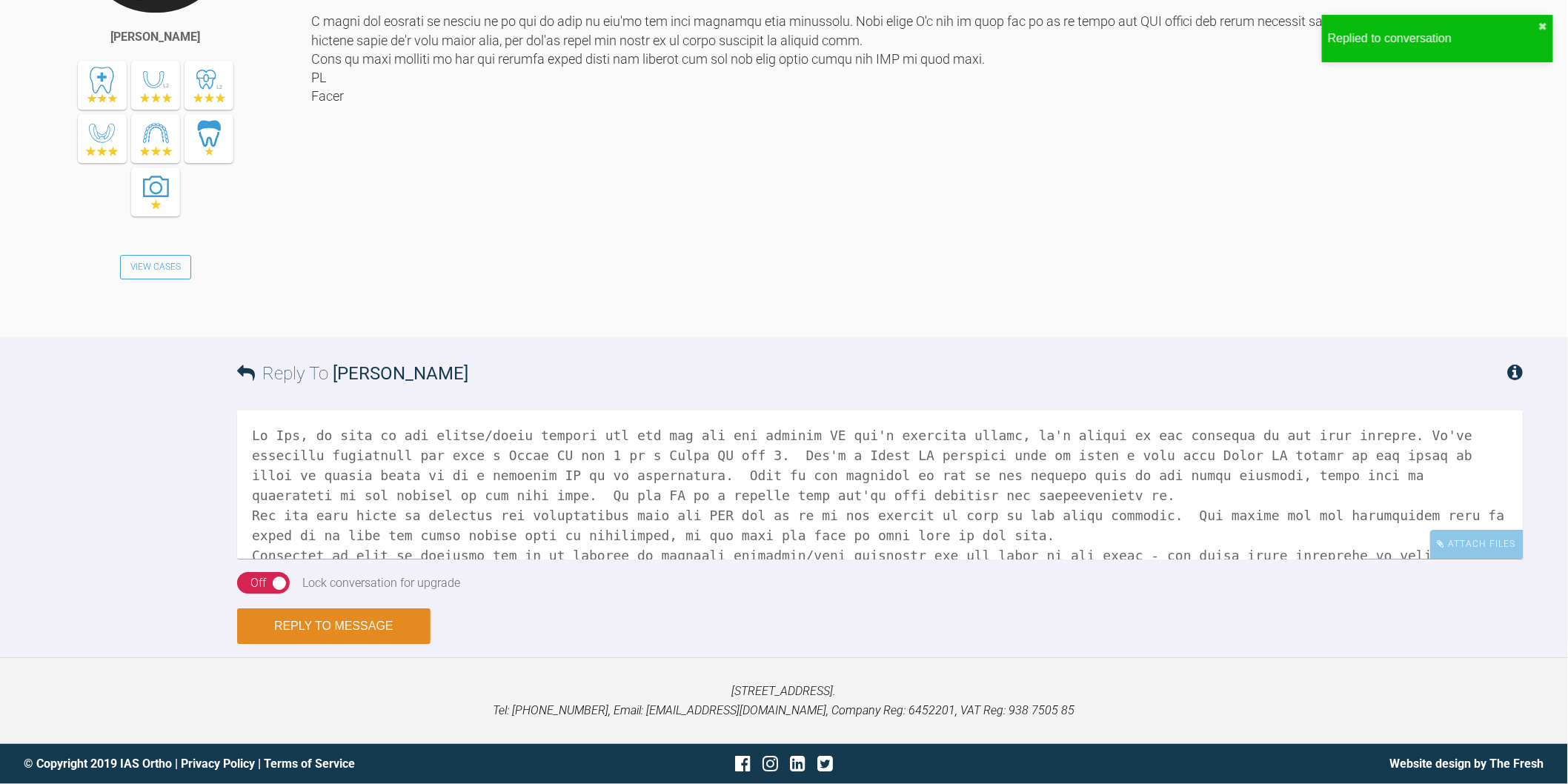
scroll to position [9497, 0]
click at [457, 445] on textarea at bounding box center [880, 484] width 1286 height 148
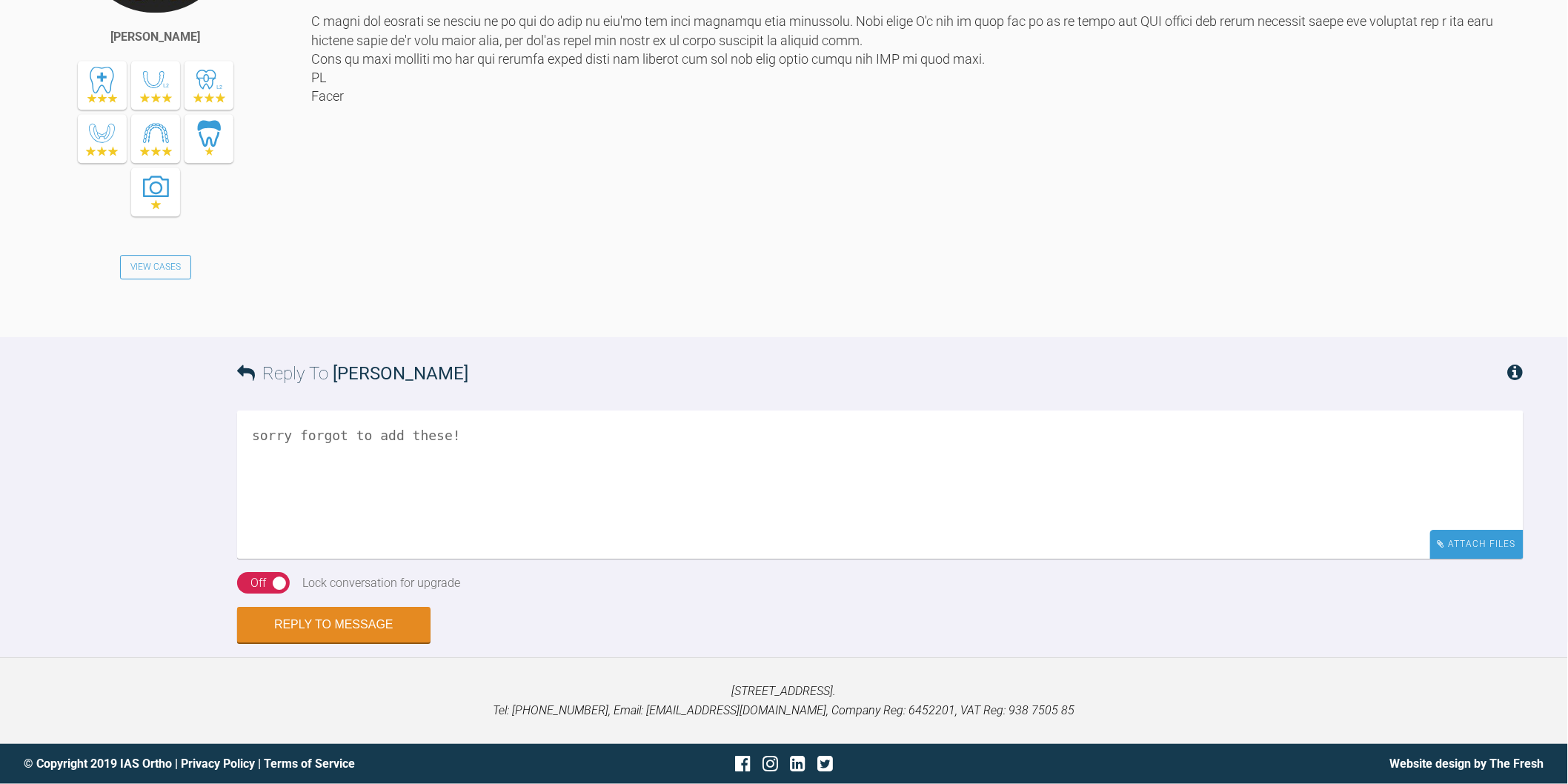
type textarea "sorry forgot to add these!"
click at [1472, 543] on div "Attach Files" at bounding box center [1477, 544] width 93 height 29
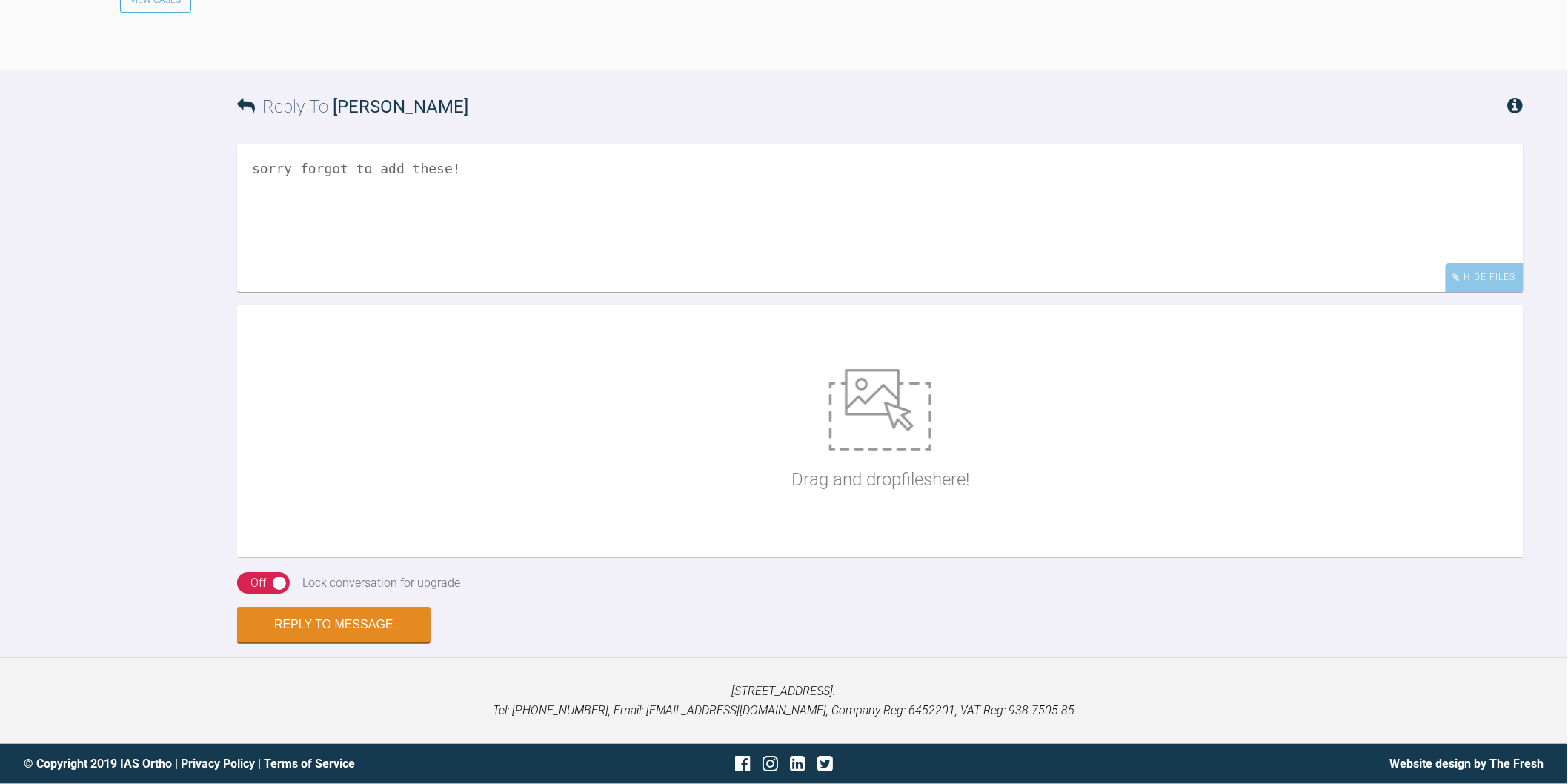
scroll to position [9765, 0]
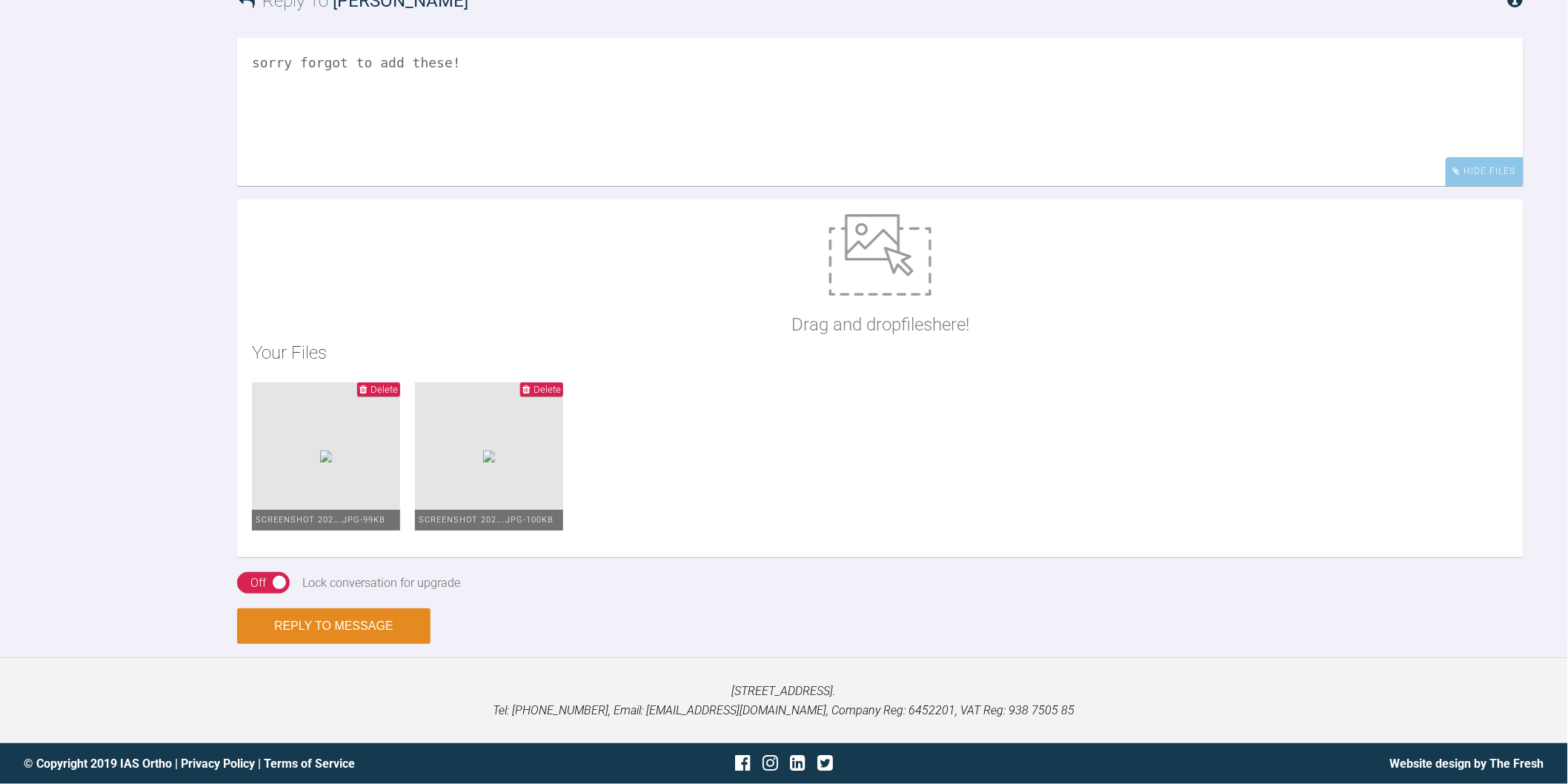
click at [371, 644] on button "Reply to Message" at bounding box center [333, 626] width 194 height 36
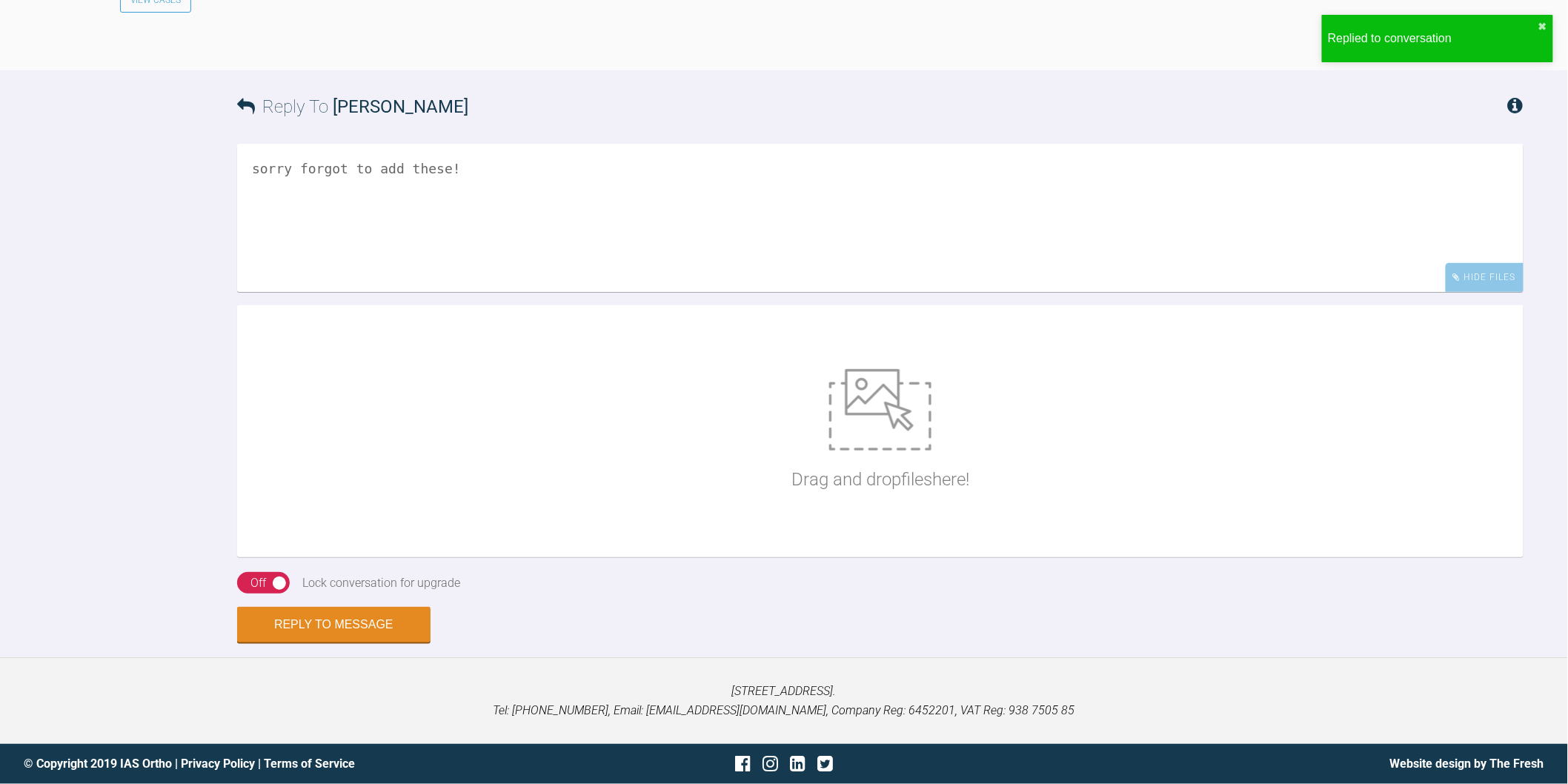
scroll to position [9866, 0]
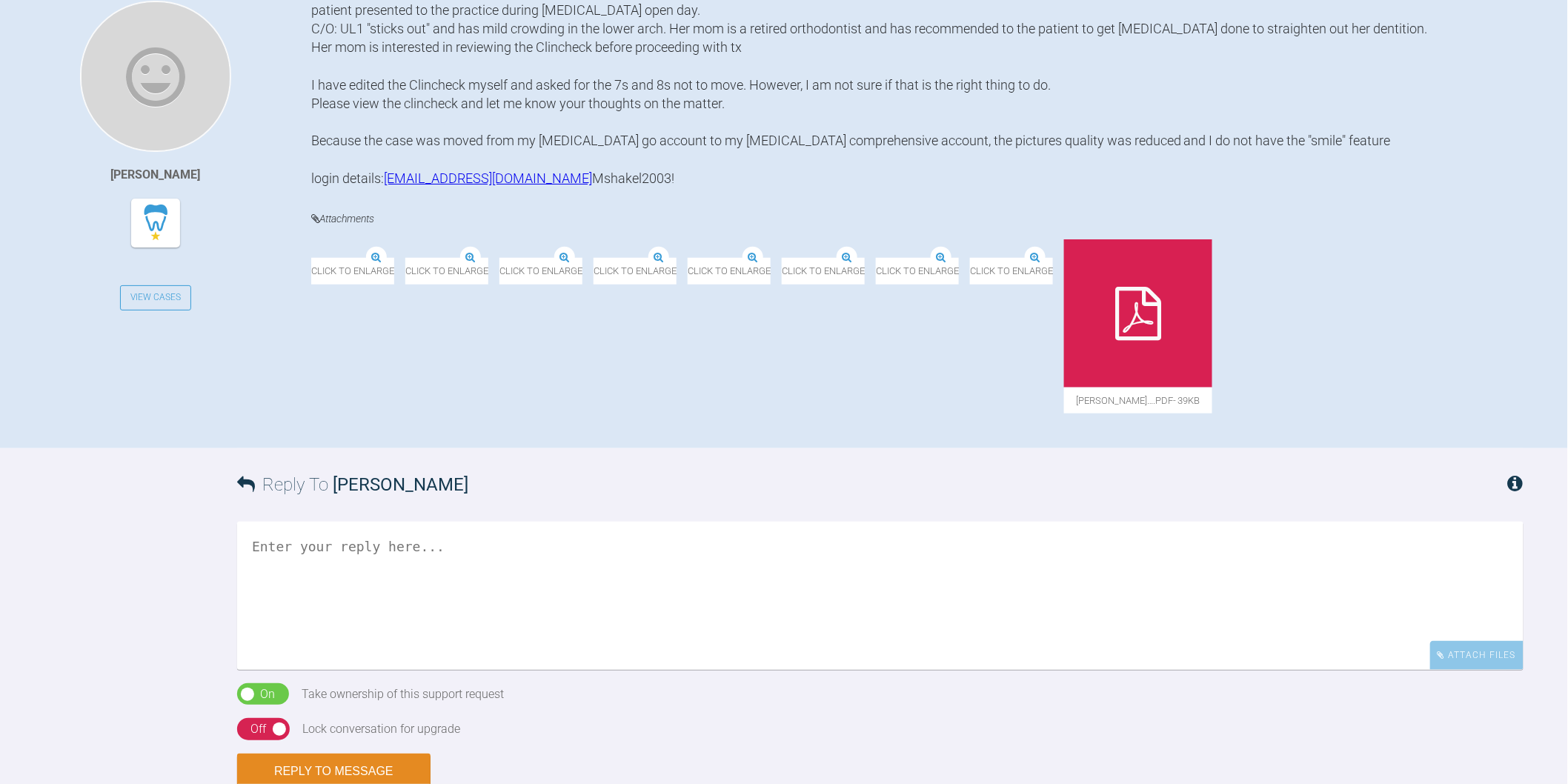
scroll to position [411, 0]
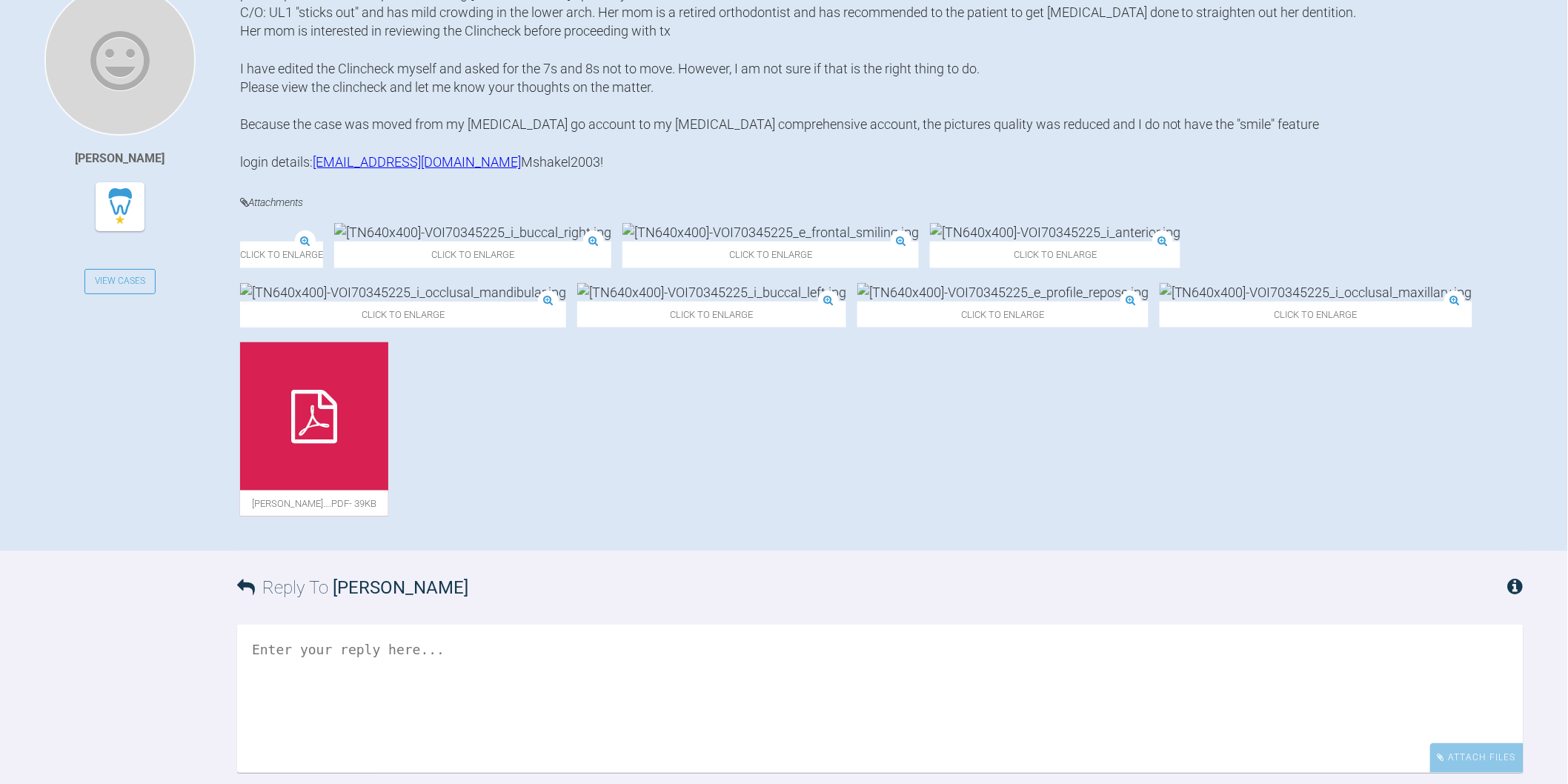
drag, startPoint x: 1136, startPoint y: 604, endPoint x: 1121, endPoint y: 631, distance: 30.9
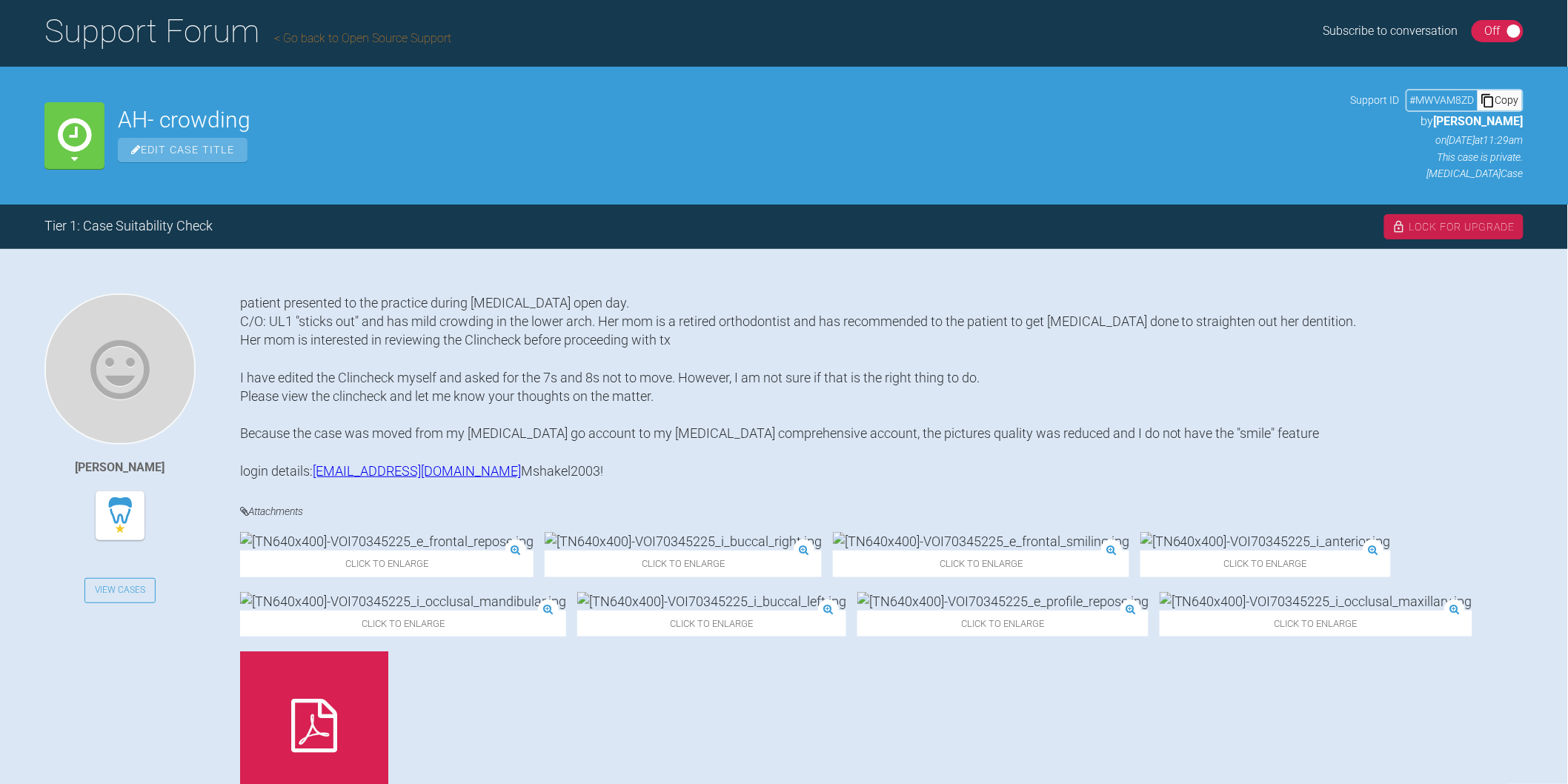
scroll to position [0, 0]
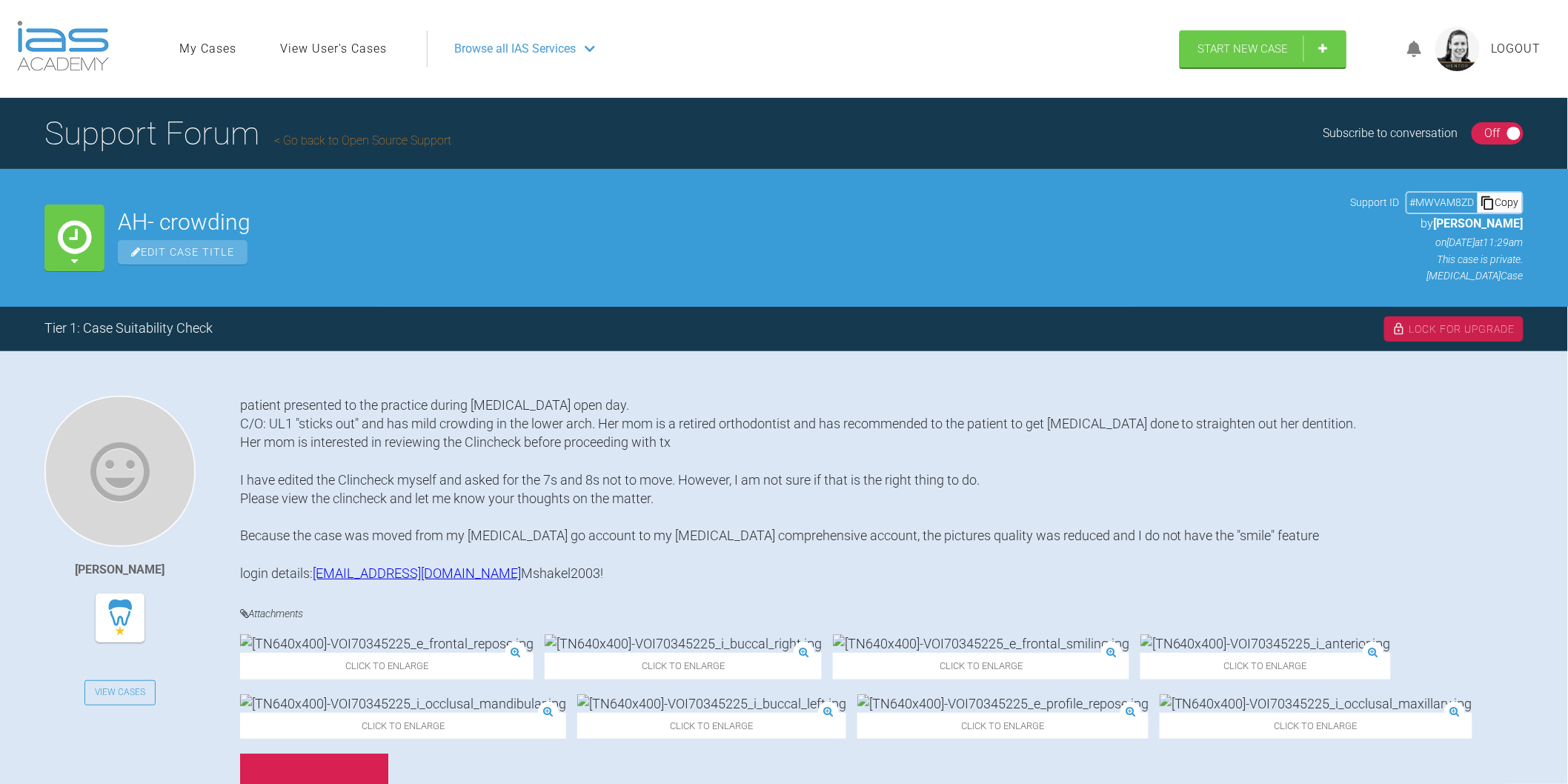
click at [474, 49] on span "Browse all IAS Services" at bounding box center [515, 49] width 122 height 19
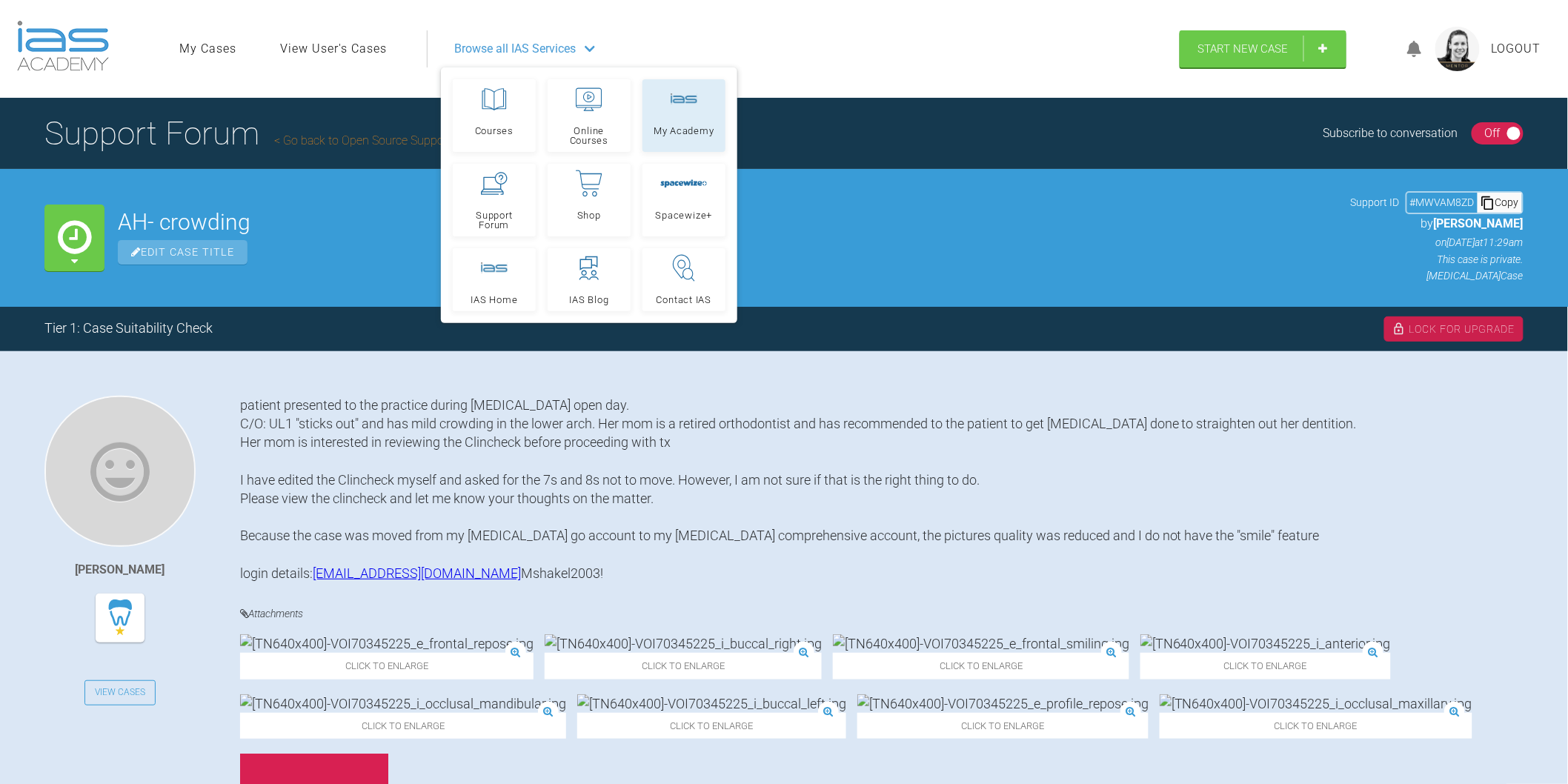
click at [671, 93] on icon at bounding box center [684, 98] width 26 height 11
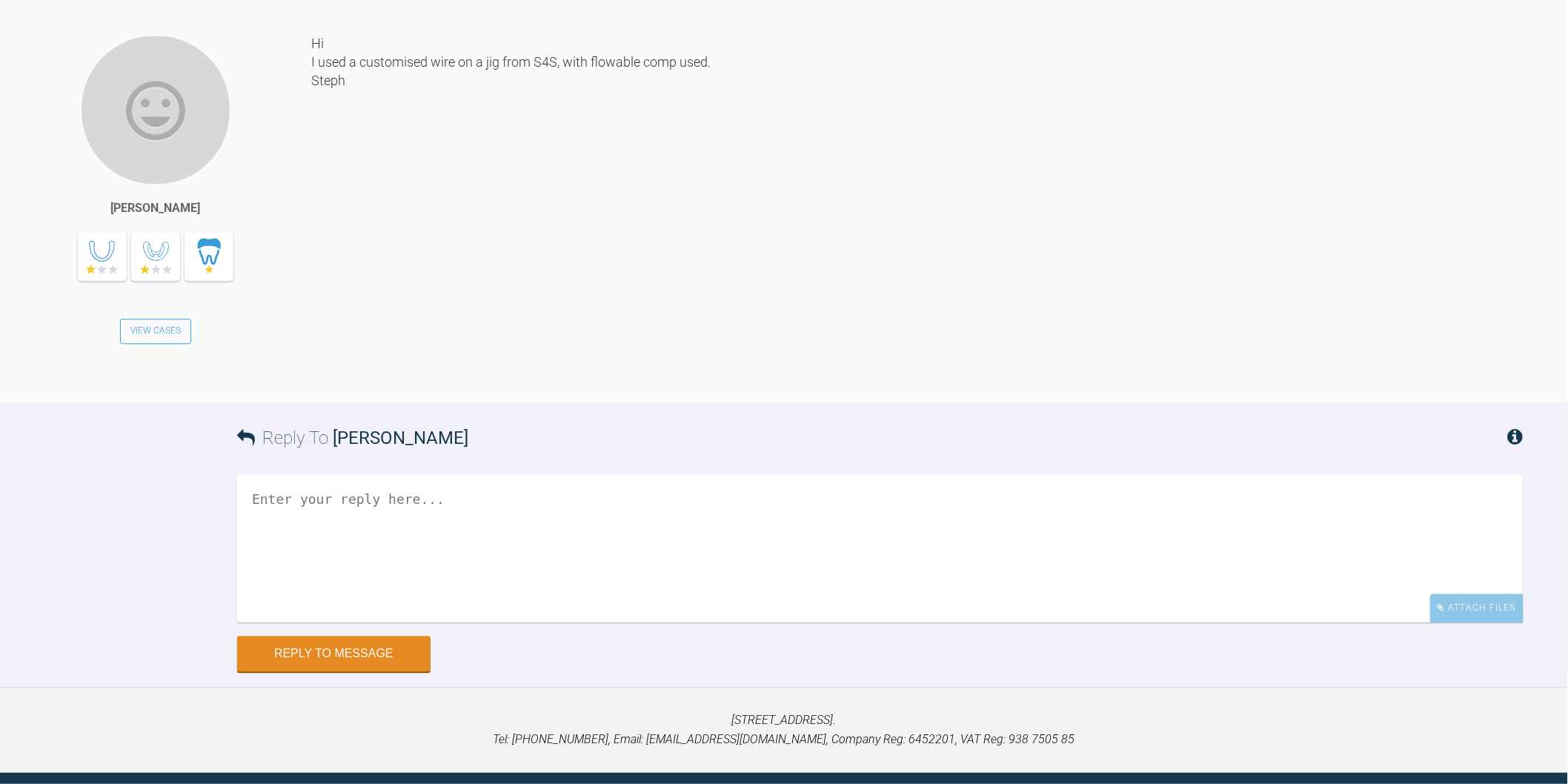
scroll to position [8229, 0]
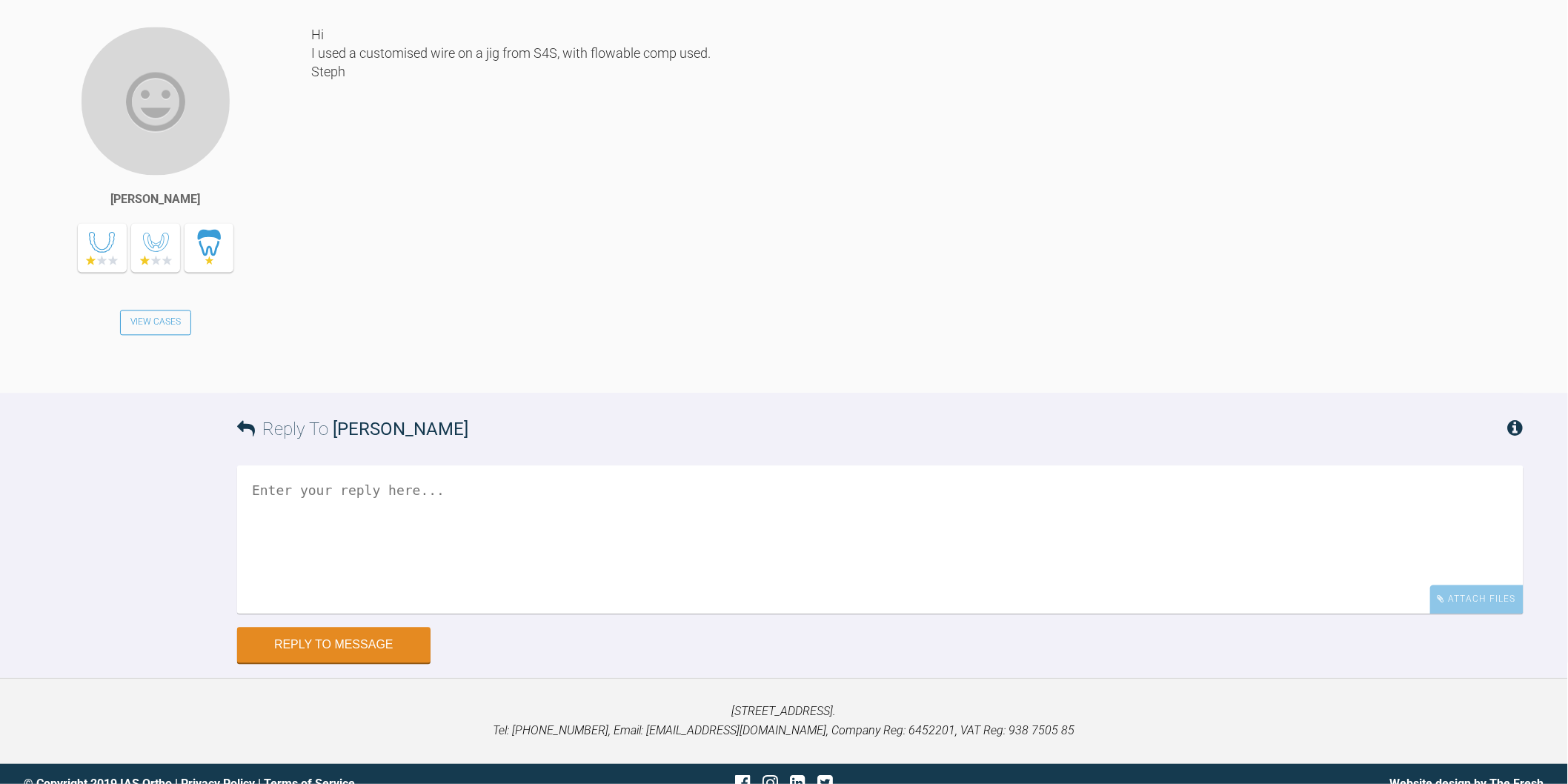
click at [542, 572] on textarea at bounding box center [880, 540] width 1286 height 148
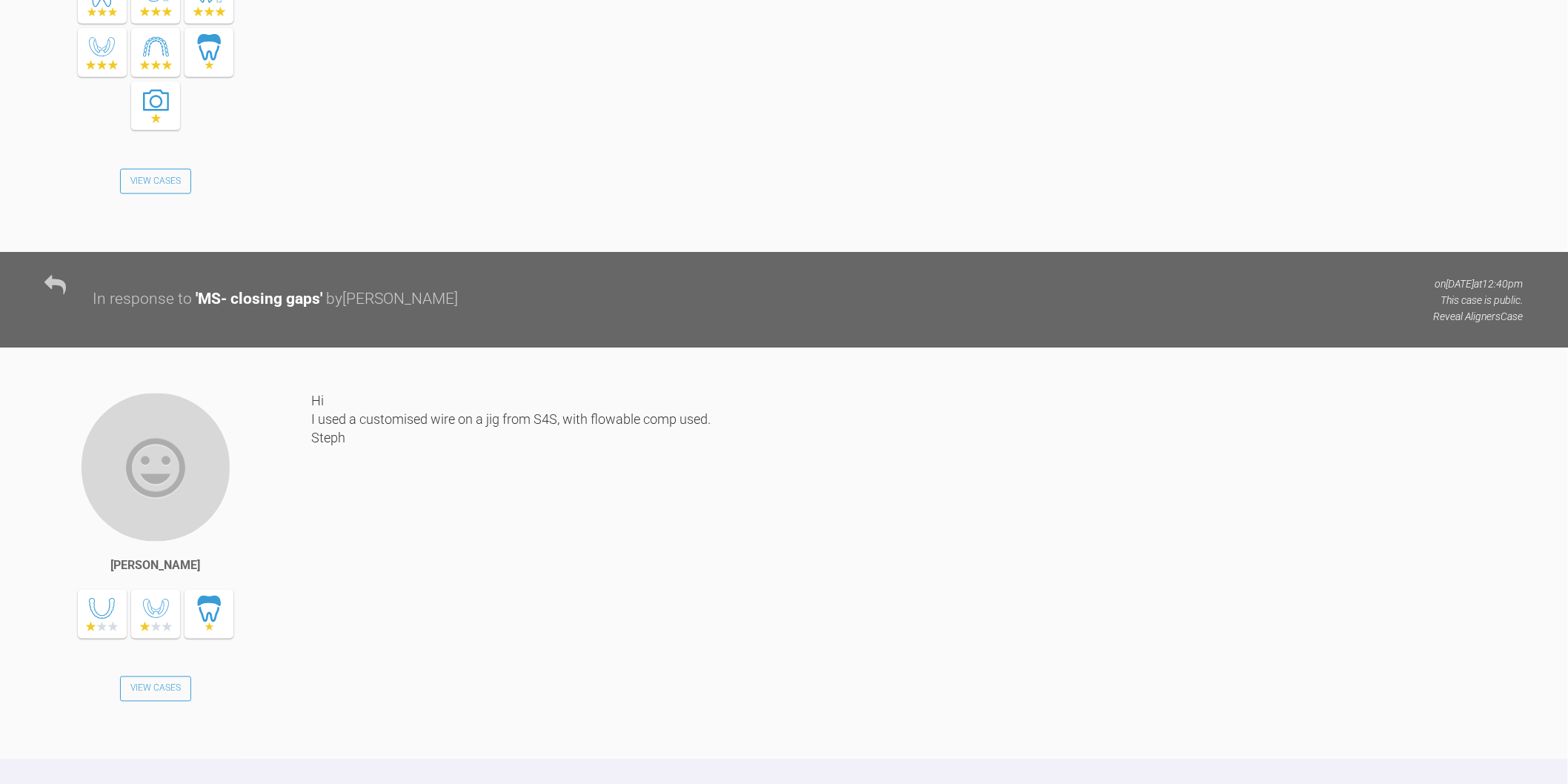
scroll to position [8351, 0]
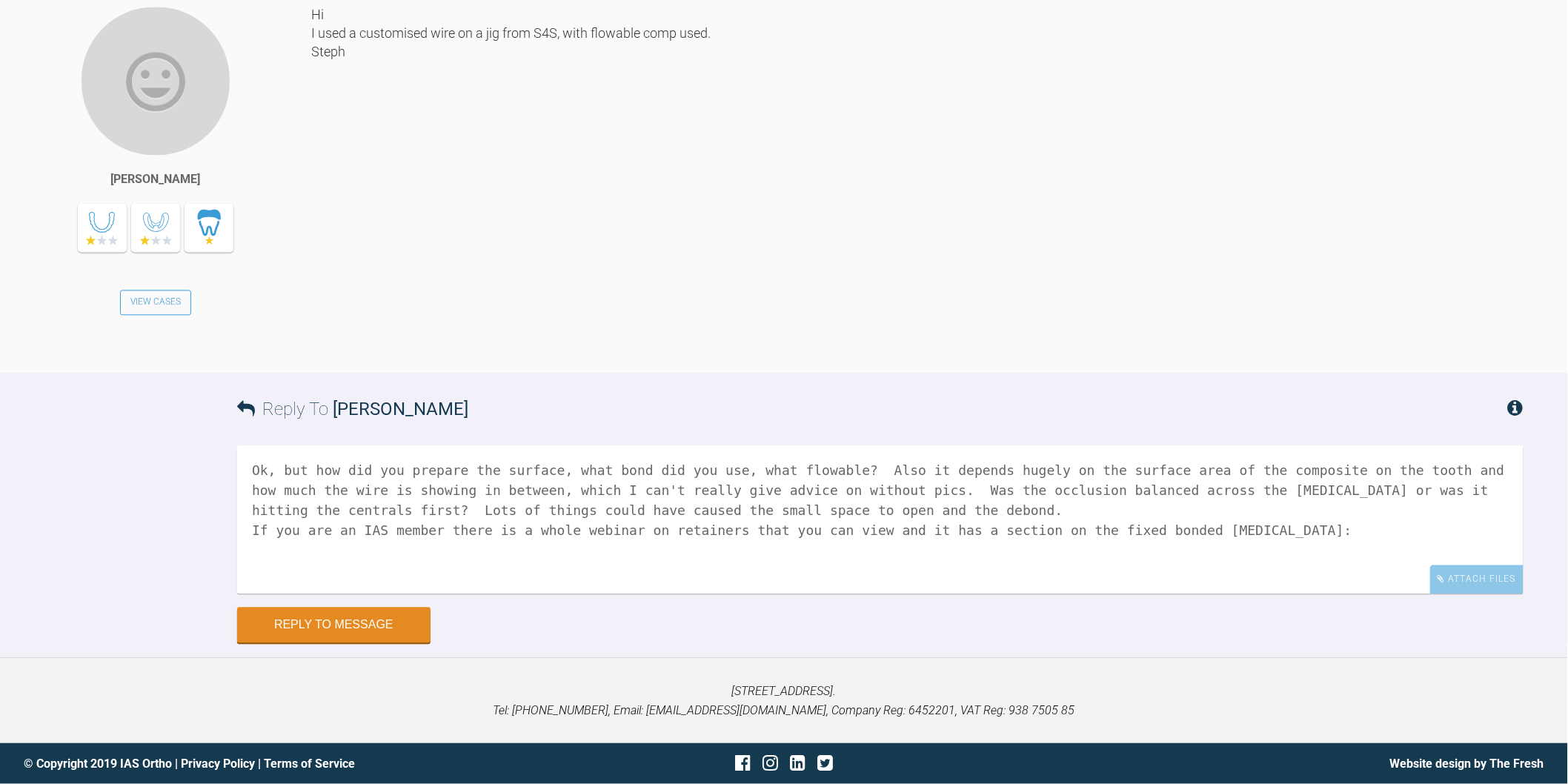
paste textarea "https://my.iasortho.com/library/detail/135/"
drag, startPoint x: 610, startPoint y: 564, endPoint x: 92, endPoint y: 418, distance: 538.2
click at [129, 424] on div "Reply To Stephanie Buck Ok, but how did you prepare the surface, what bond did …" at bounding box center [784, 508] width 1568 height 270
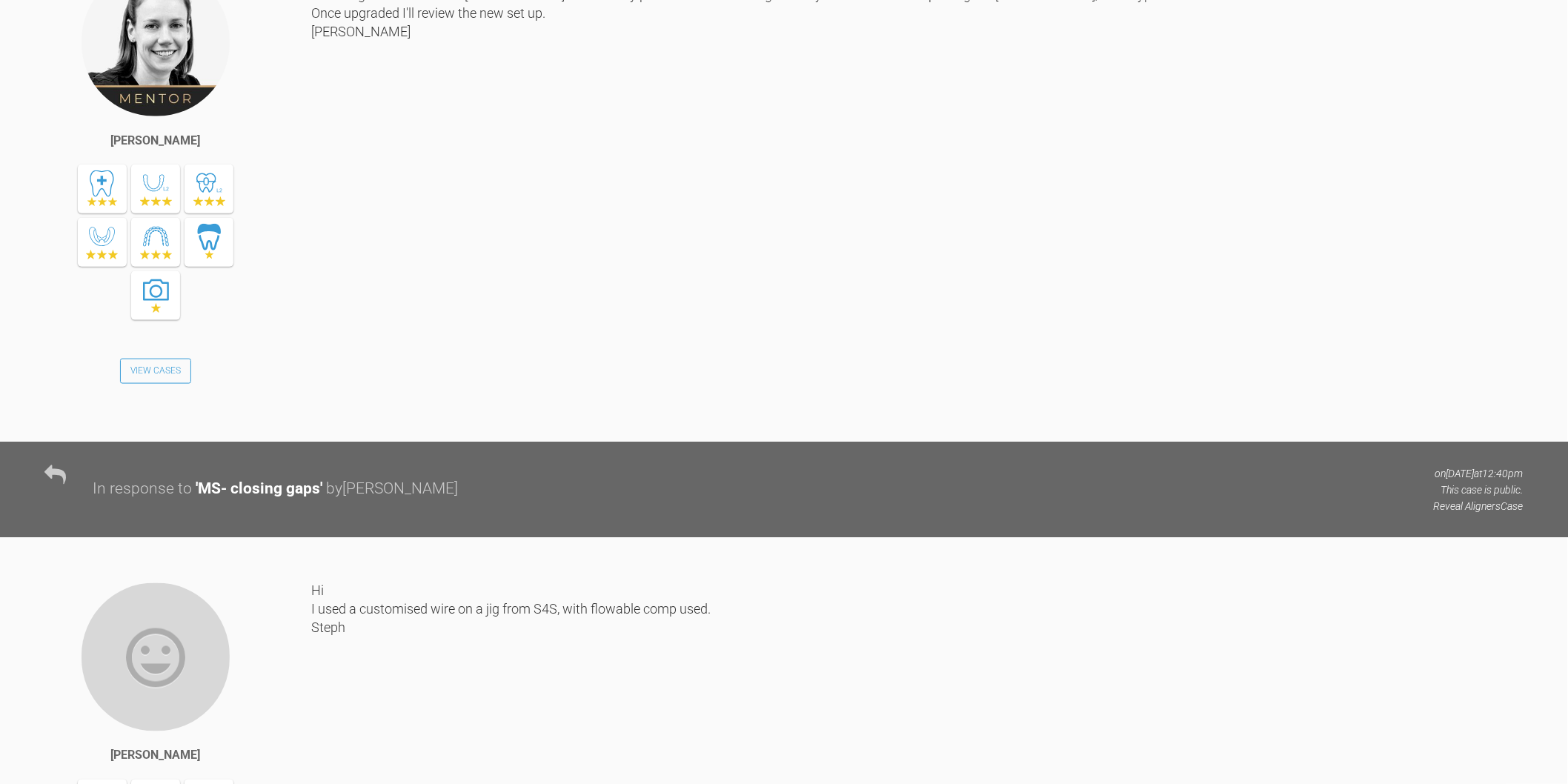
scroll to position [7528, 0]
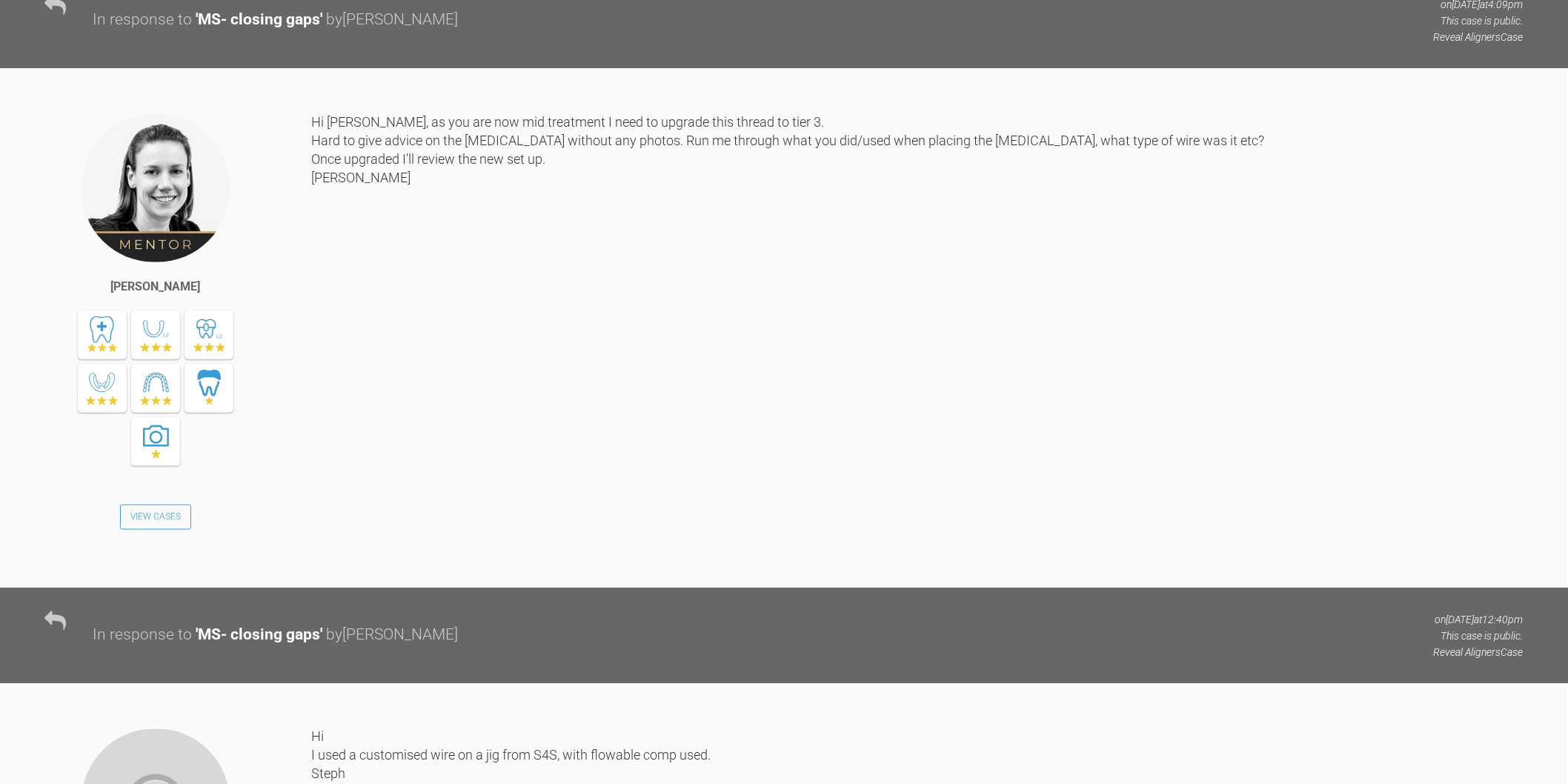
click at [489, 506] on div "Hi Stephanie, as you are now mid treatment I need to upgrade this thread to tie…" at bounding box center [917, 339] width 1213 height 453
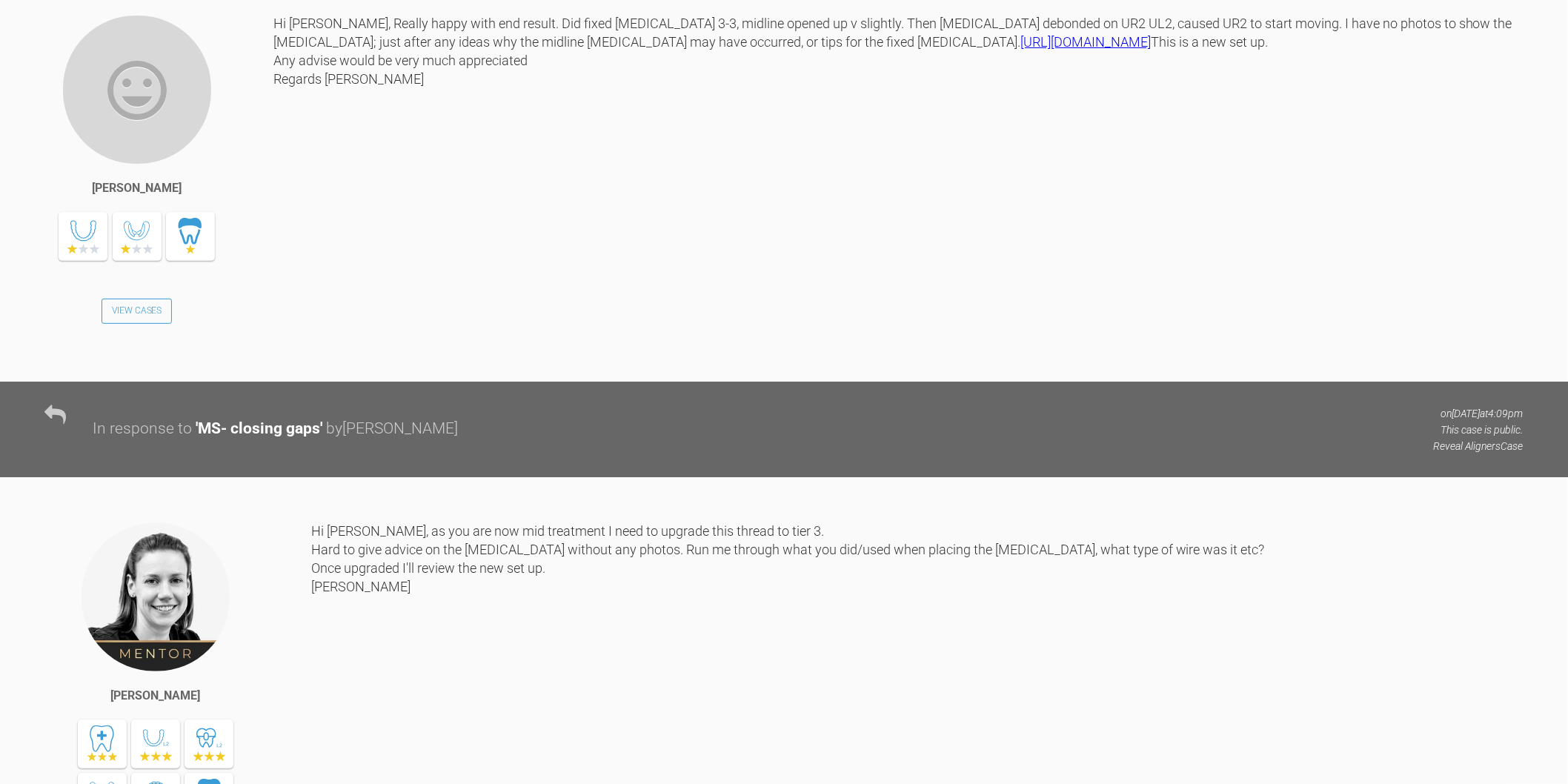
scroll to position [7117, 0]
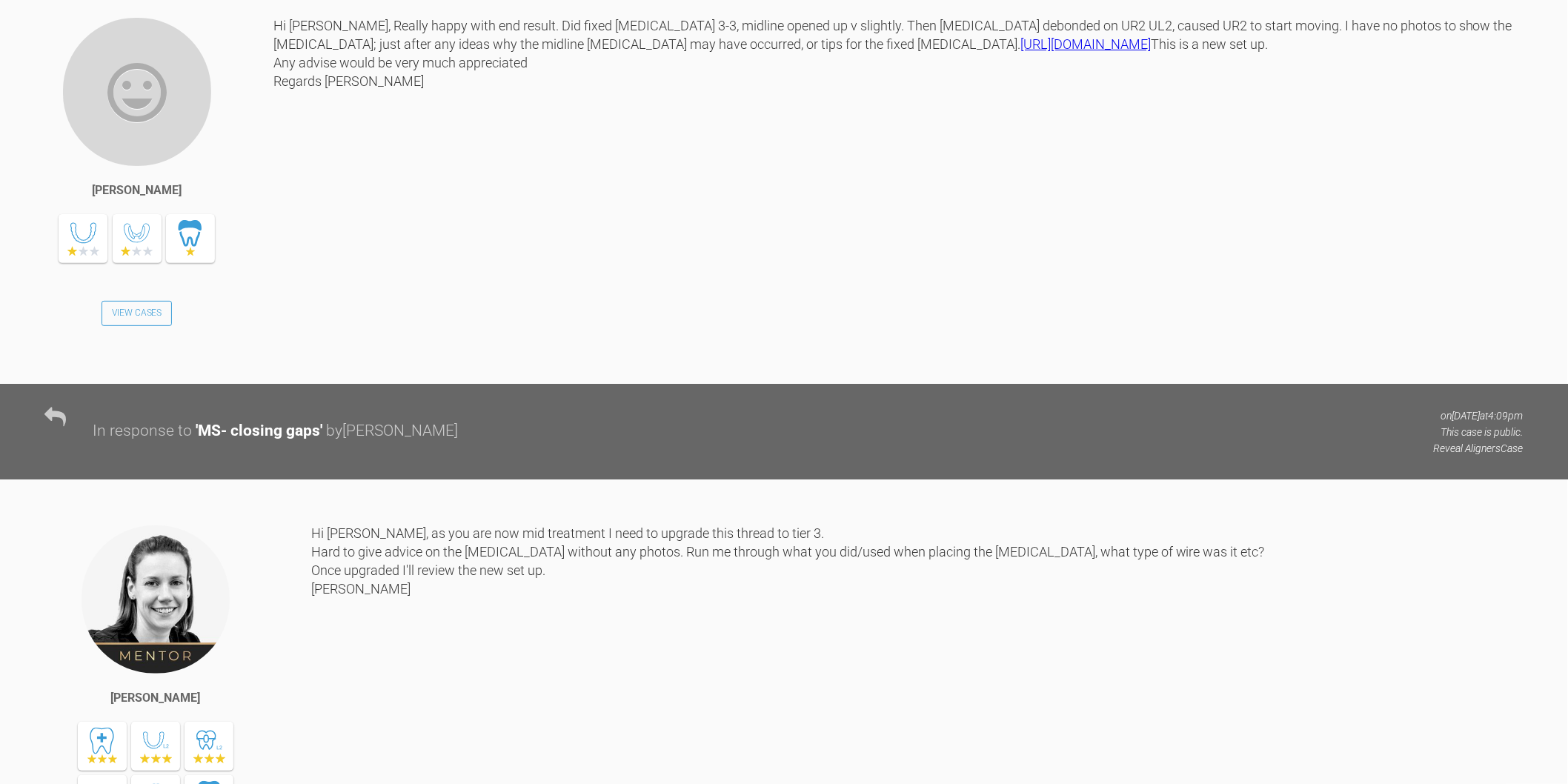
click at [1021, 52] on link "https://plateforme-medicale.smilers.com/url/W2PMN3BGmD" at bounding box center [1086, 44] width 131 height 16
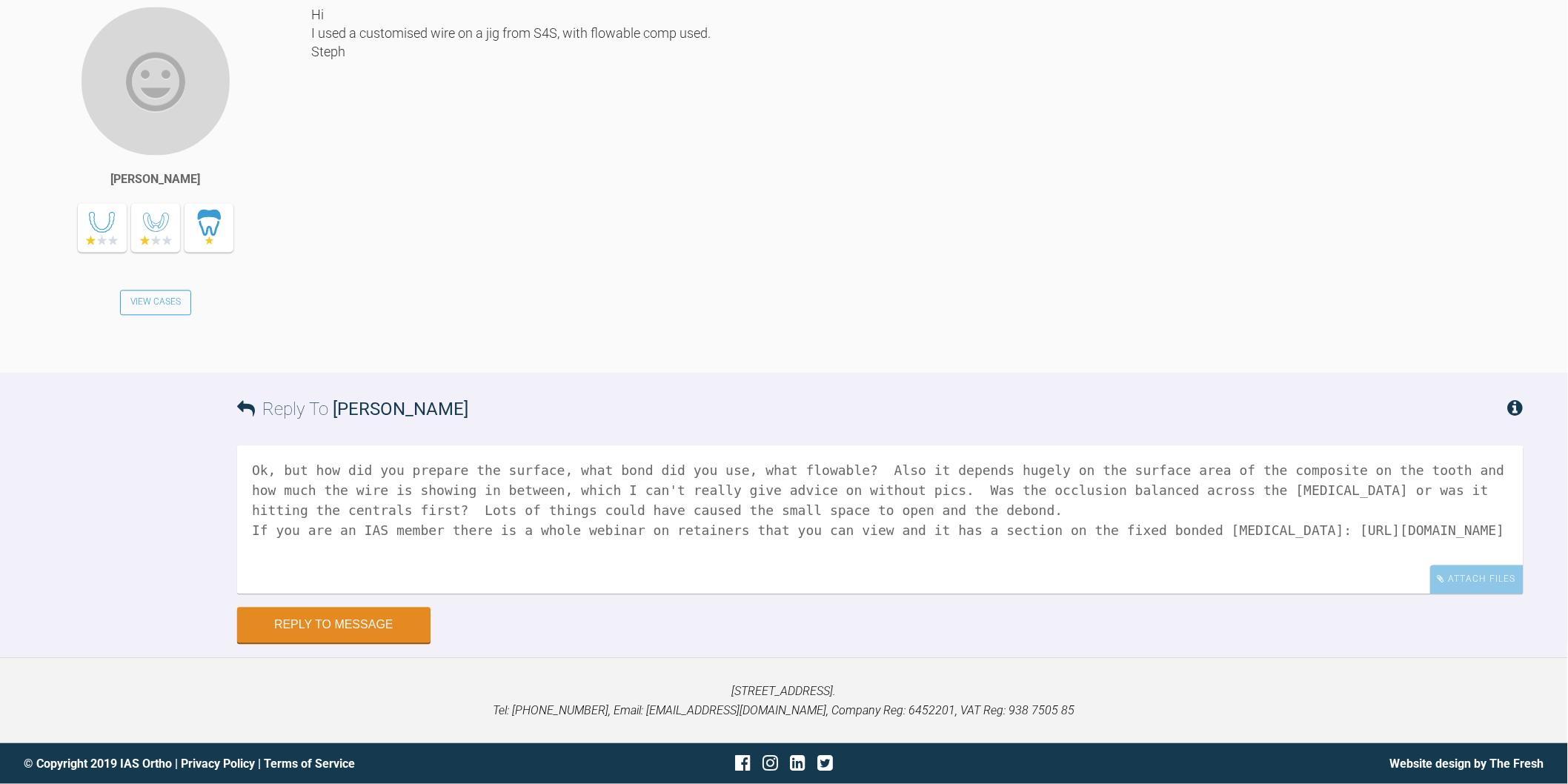
scroll to position [8351, 0]
click at [615, 547] on textarea "Ok, but how did you prepare the surface, what bond did you use, what flowable? …" at bounding box center [880, 519] width 1286 height 148
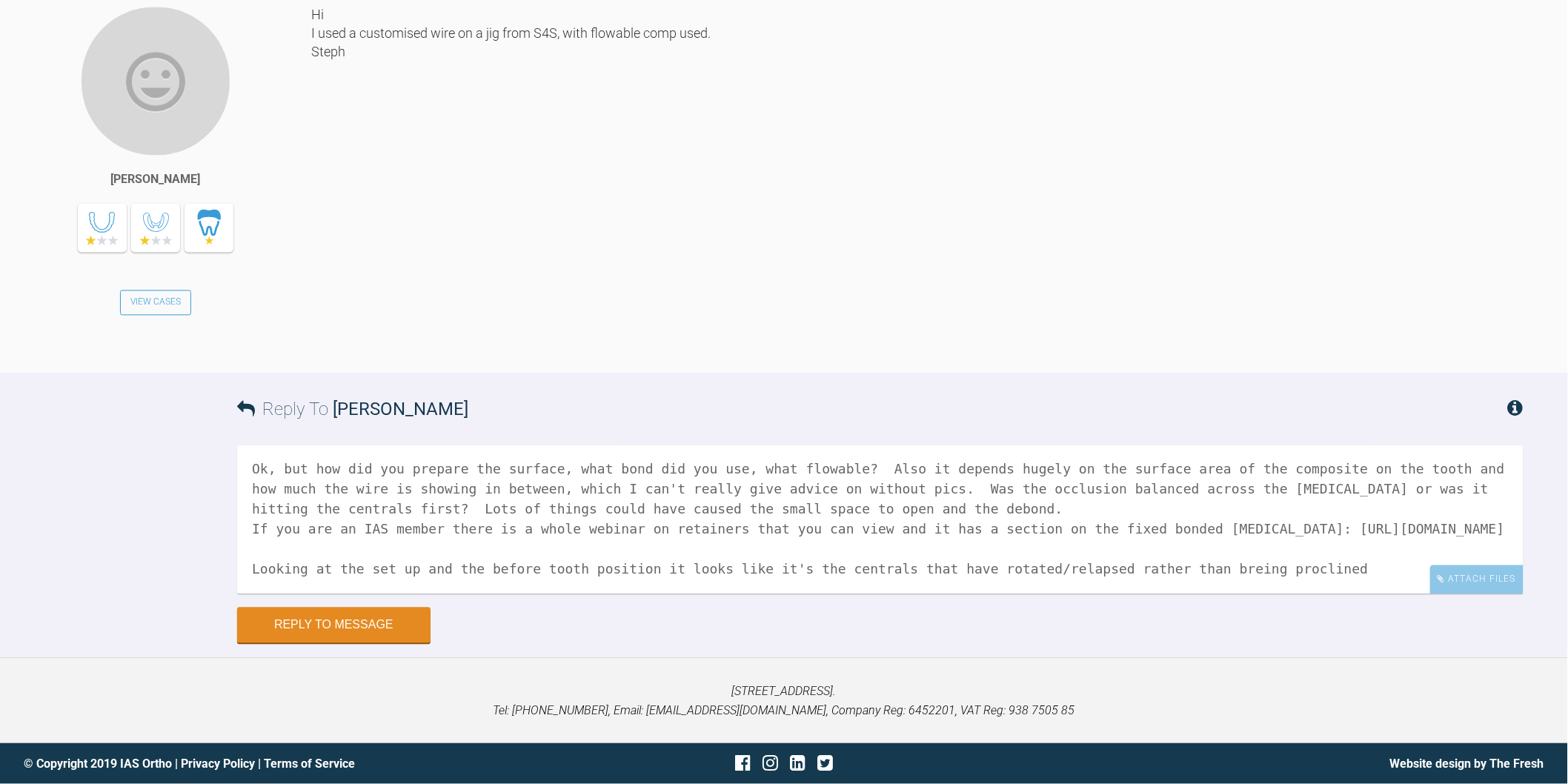
click at [1168, 584] on textarea "Ok, but how did you prepare the surface, what bond did you use, what flowable? …" at bounding box center [880, 519] width 1286 height 148
click at [1308, 595] on div "Ok, but how did you prepare the surface, what bond did you use, what flowable? …" at bounding box center [880, 526] width 1286 height 161
click at [1301, 591] on textarea "Ok, but how did you prepare the surface, what bond did you use, what flowable? …" at bounding box center [880, 519] width 1286 height 148
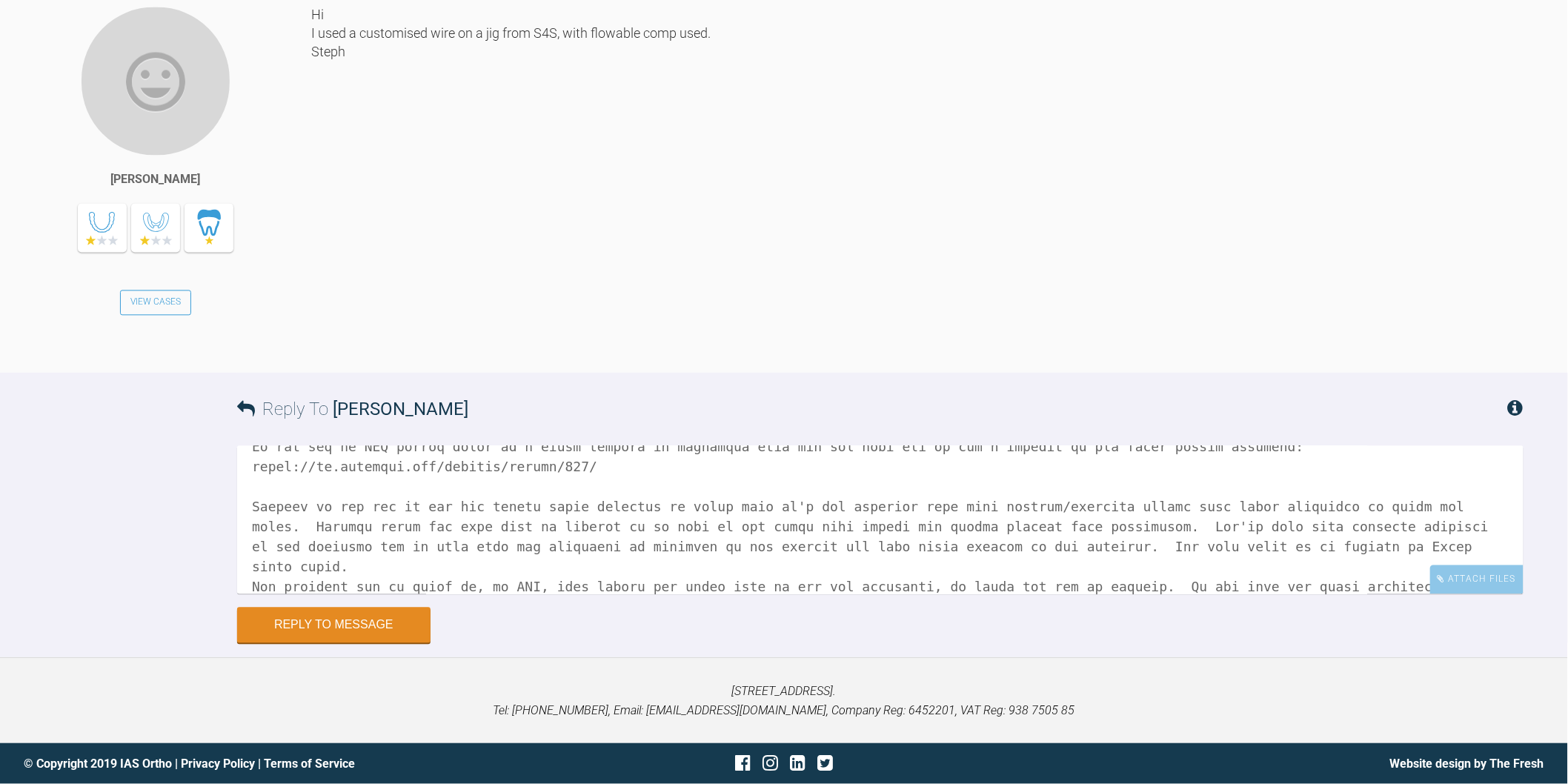
scroll to position [101, 0]
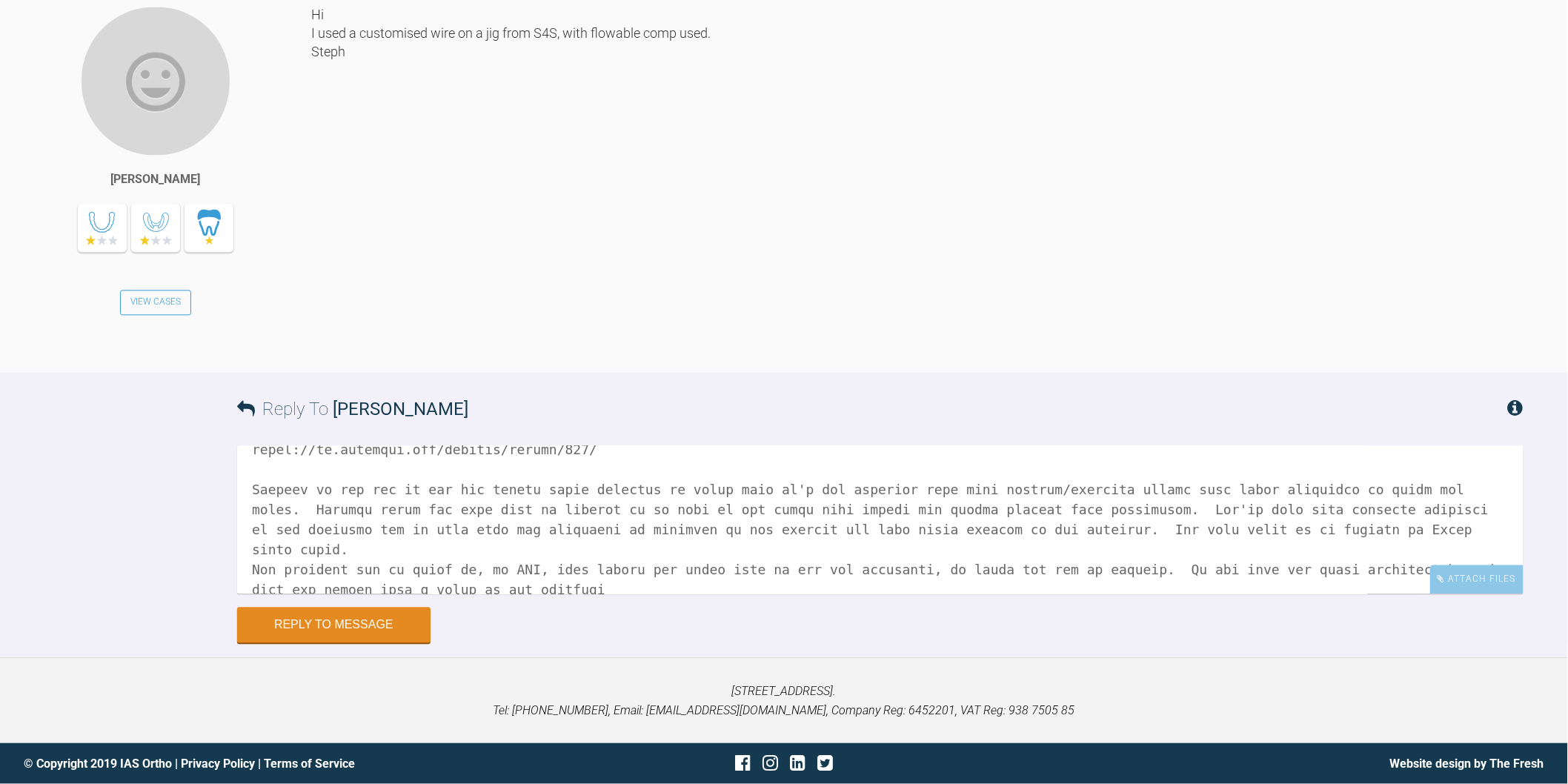
click at [1455, 546] on textarea at bounding box center [880, 519] width 1286 height 148
click at [666, 574] on textarea at bounding box center [880, 519] width 1286 height 148
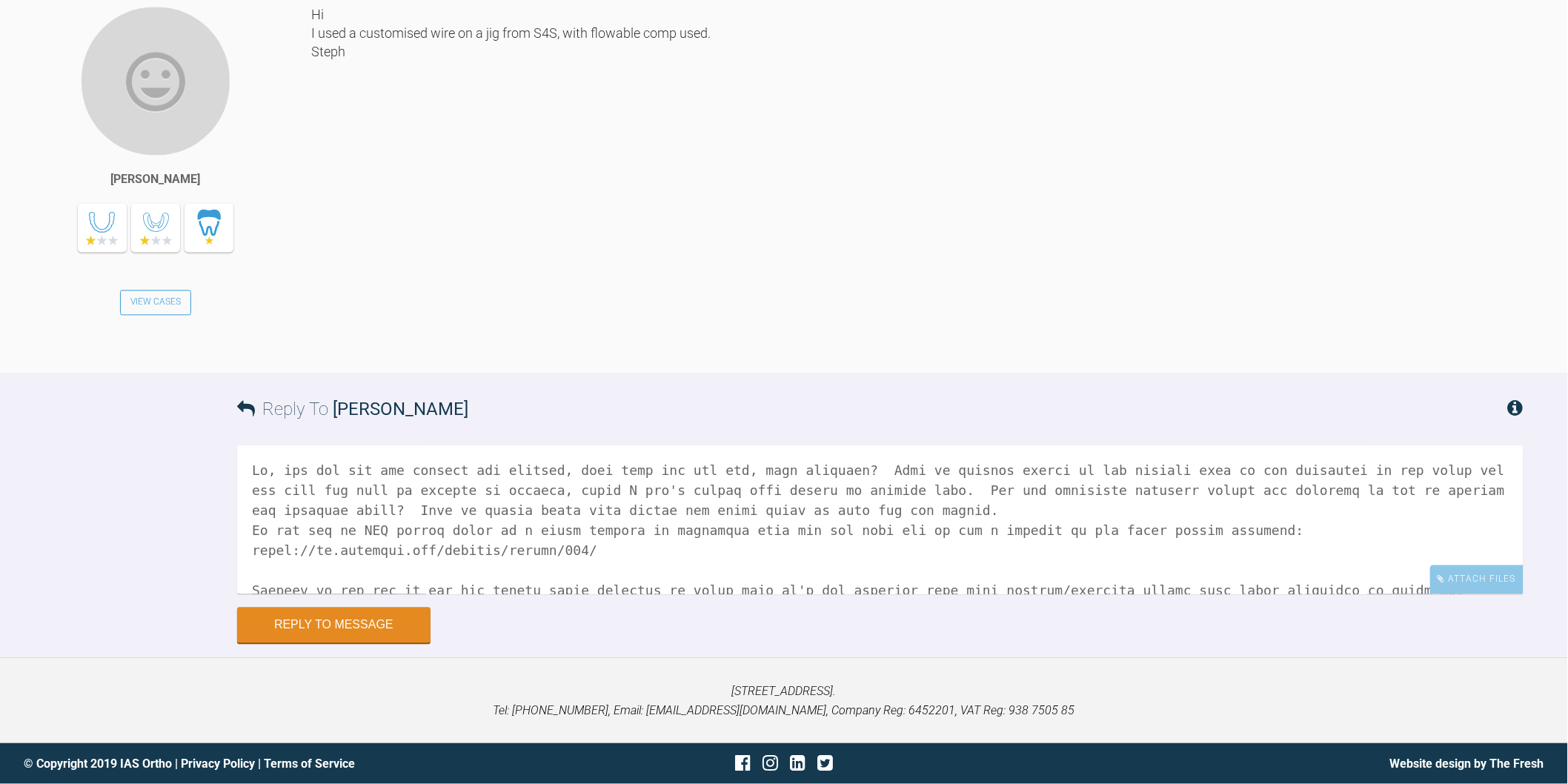
click at [654, 556] on textarea at bounding box center [880, 519] width 1286 height 148
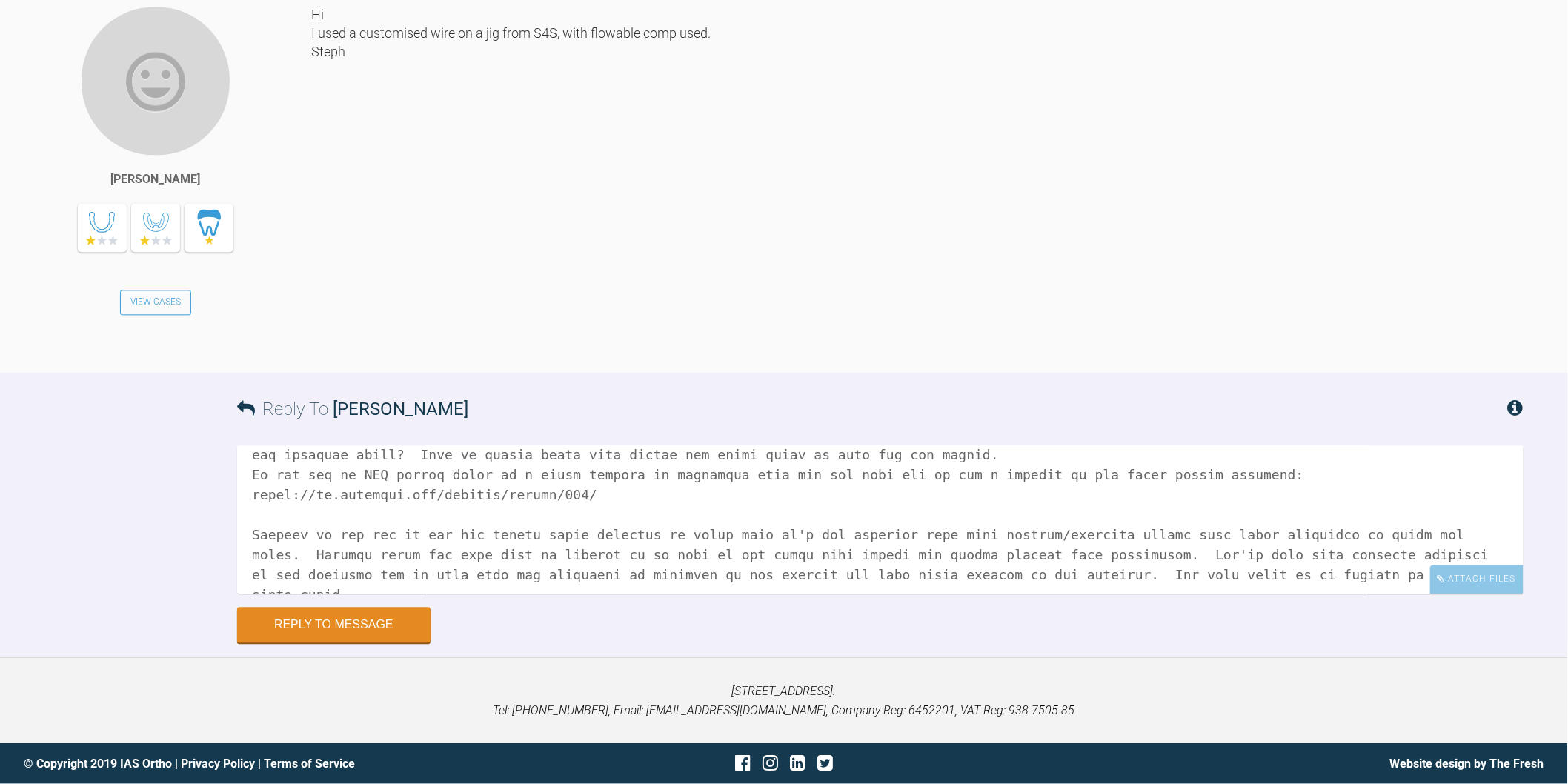
scroll to position [101, 0]
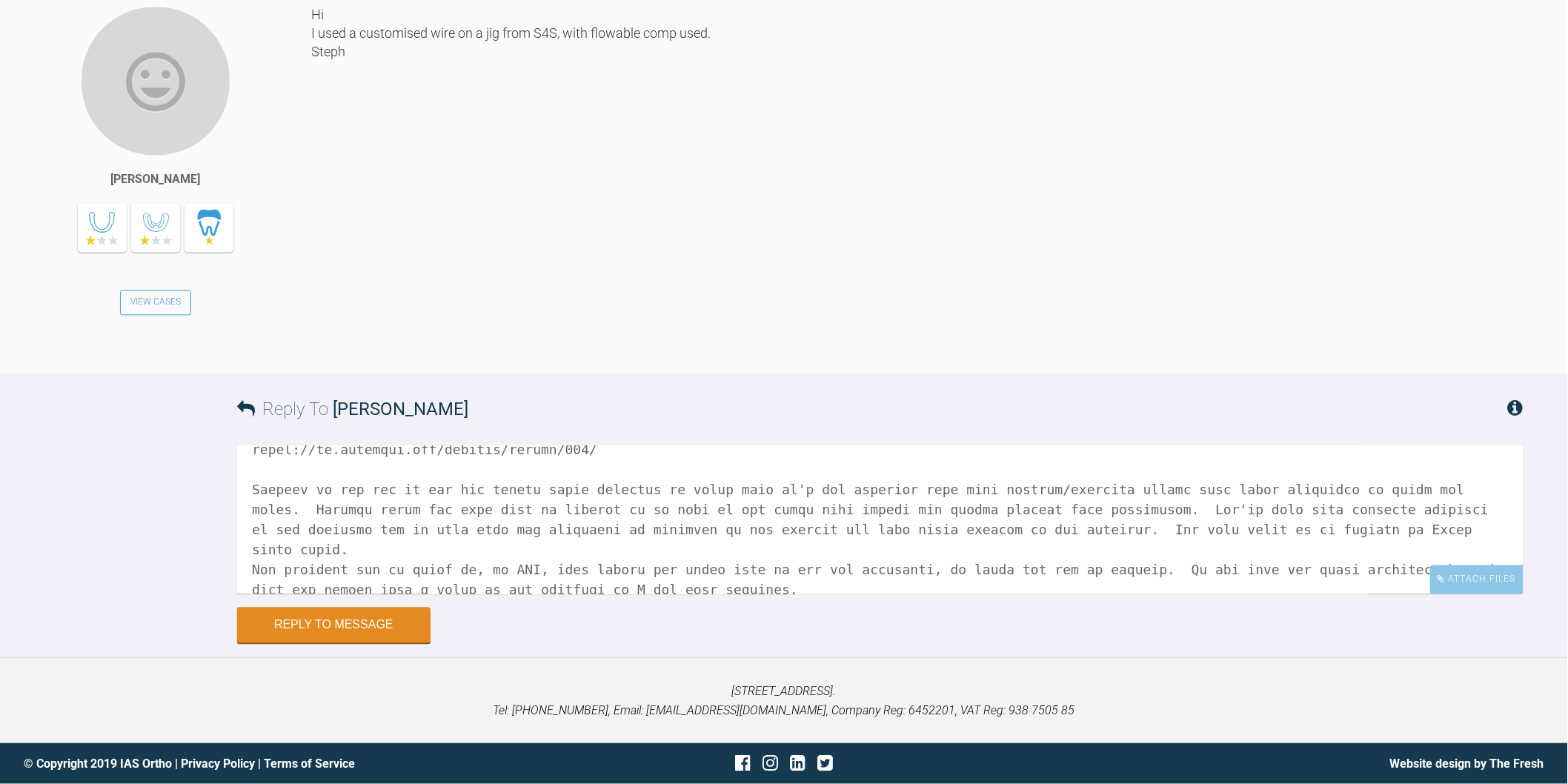
click at [816, 564] on textarea at bounding box center [880, 519] width 1286 height 148
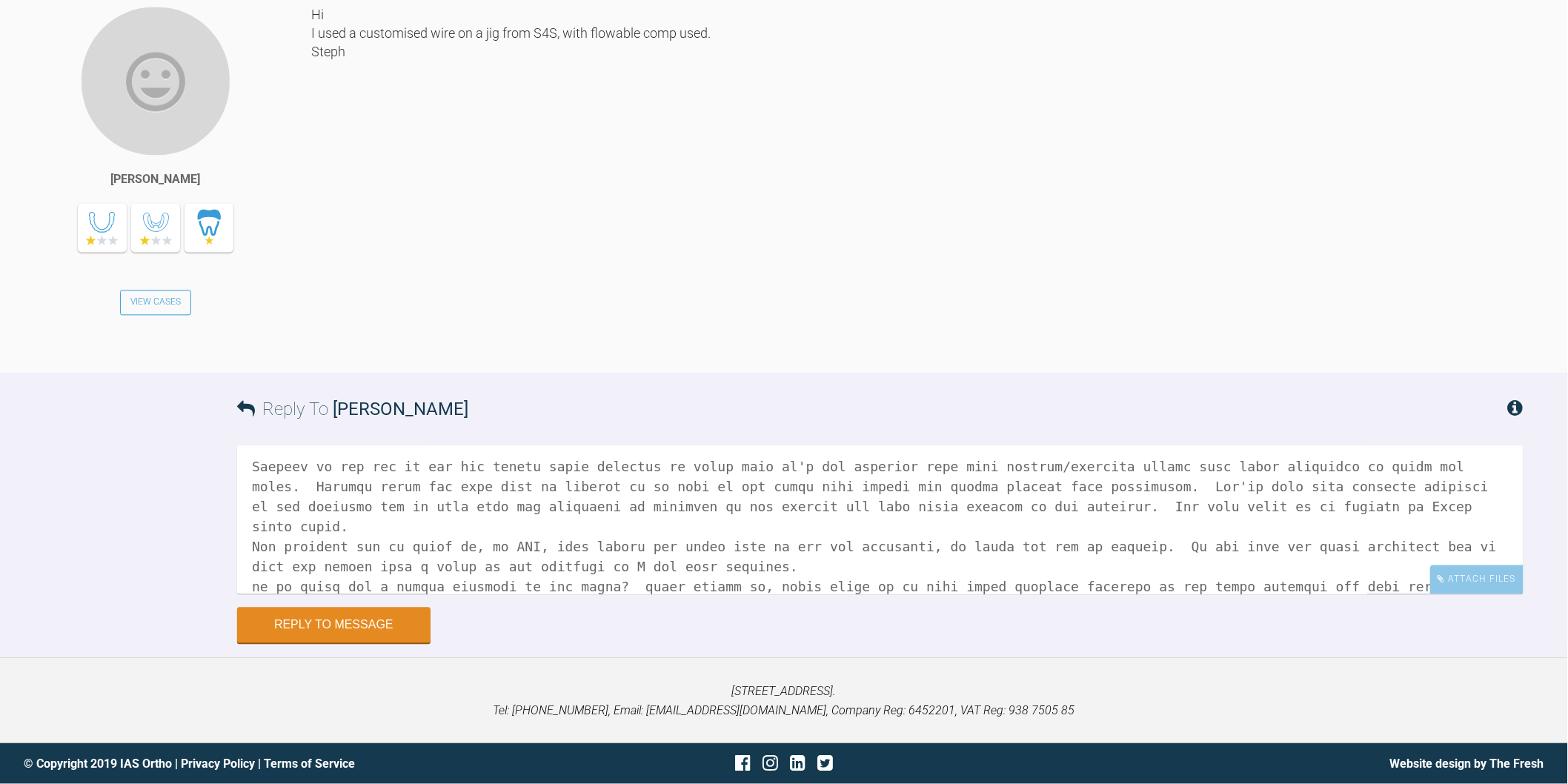
click at [282, 563] on textarea at bounding box center [880, 519] width 1286 height 148
drag, startPoint x: 714, startPoint y: 550, endPoint x: 231, endPoint y: 529, distance: 483.5
click at [231, 529] on div "Reply To Stephanie Buck Attach Files Drag and drop files here! Reply to Message" at bounding box center [784, 508] width 1568 height 270
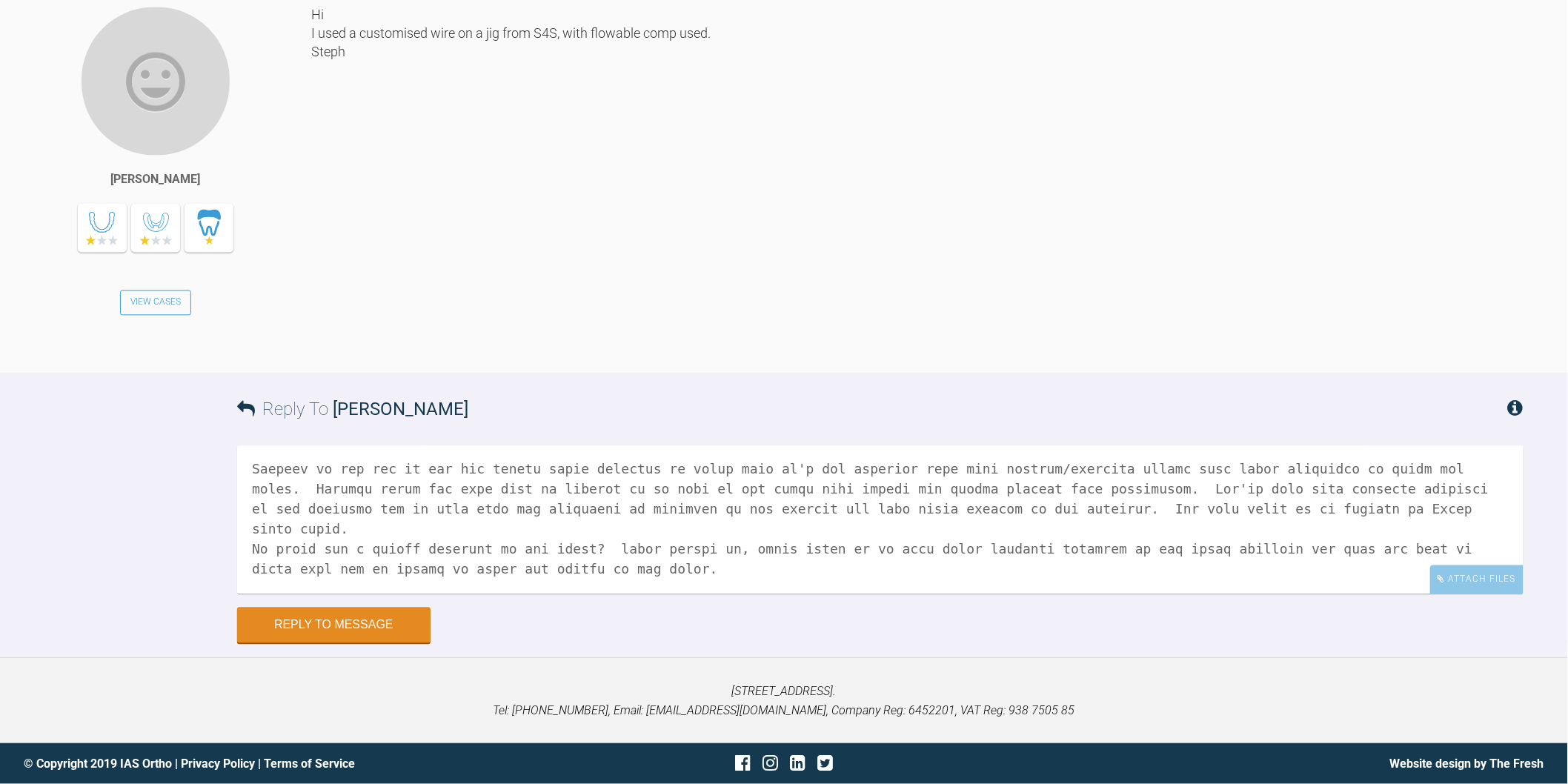
scroll to position [101, 0]
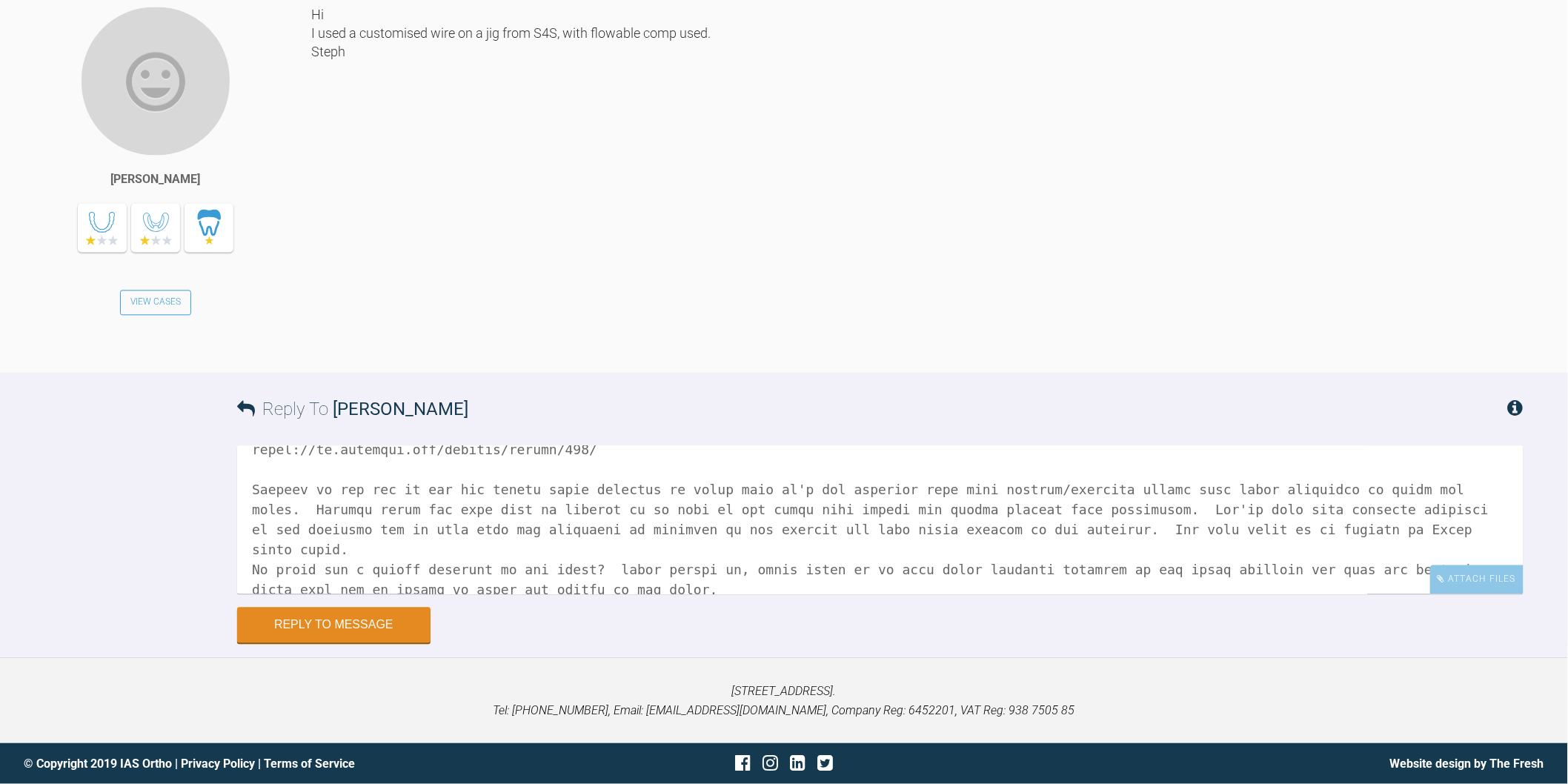
click at [596, 567] on textarea at bounding box center [880, 519] width 1286 height 148
paste textarea "The proposed set up looks ok, no IPR, just moving the teeth back to the end pos…"
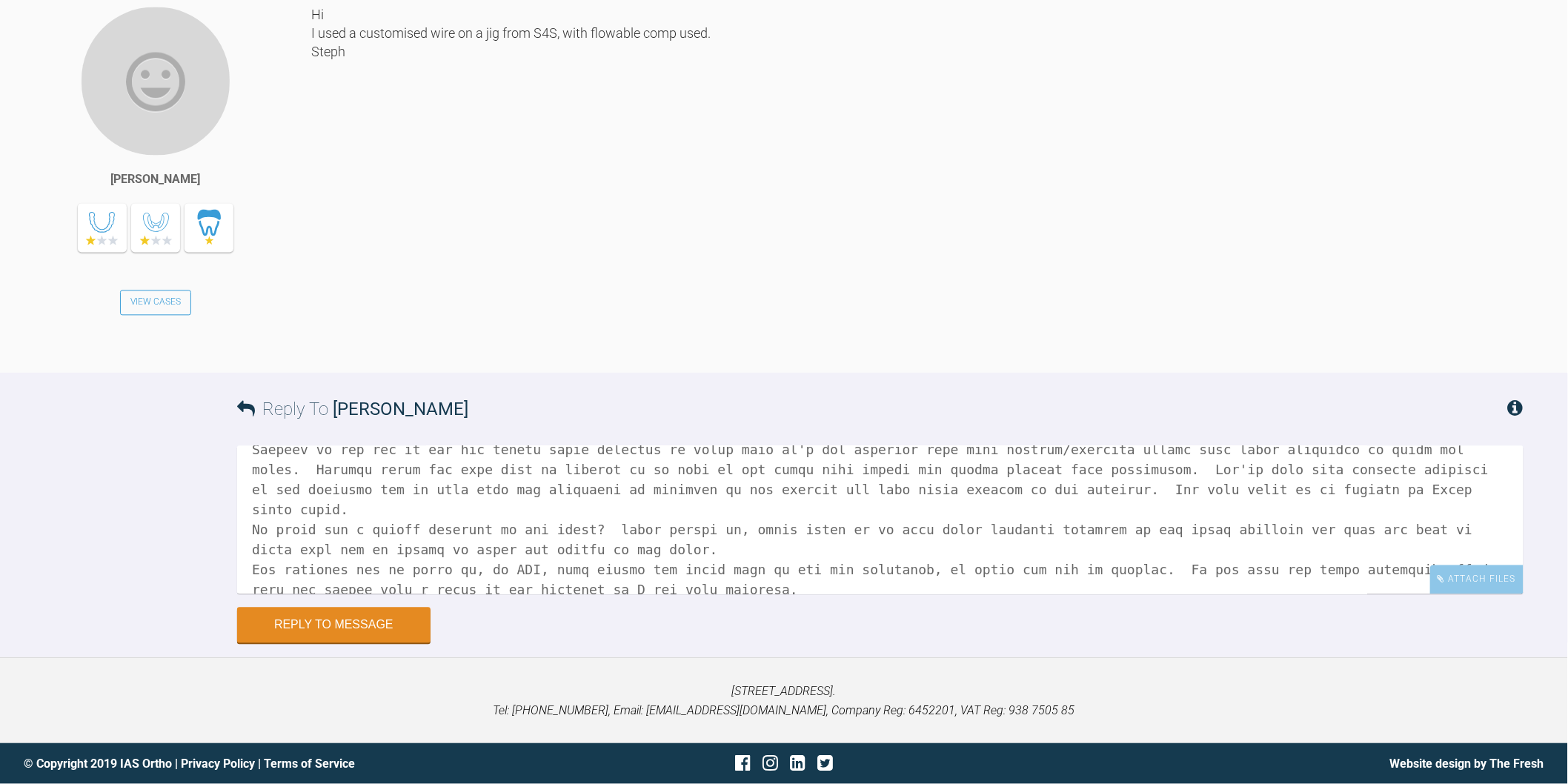
click at [712, 566] on textarea at bounding box center [880, 519] width 1286 height 148
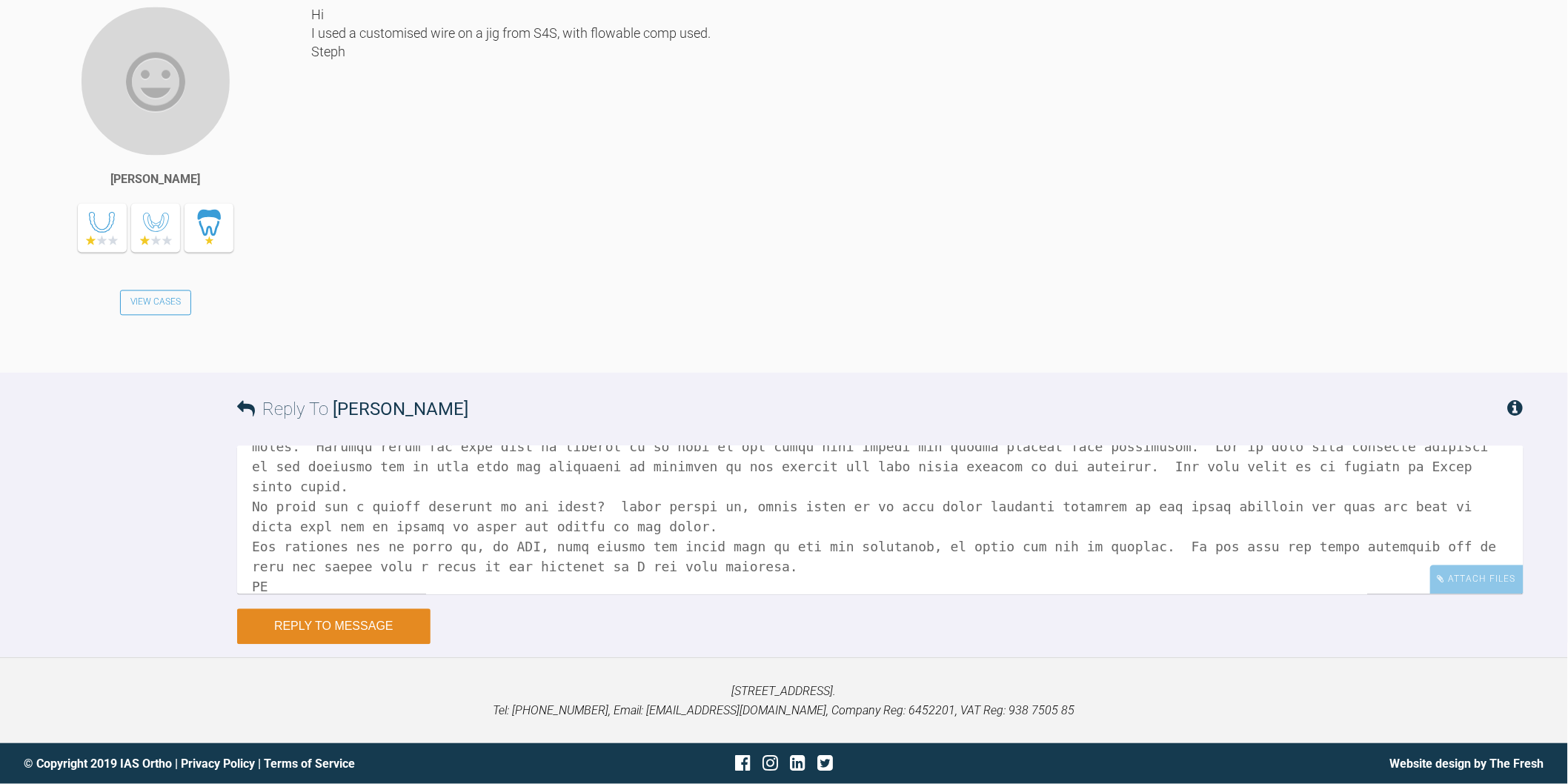
type textarea "Ok, but how did you prepare the surface, what bond did you use, what flowable? …"
click at [371, 629] on button "Reply to Message" at bounding box center [333, 626] width 194 height 36
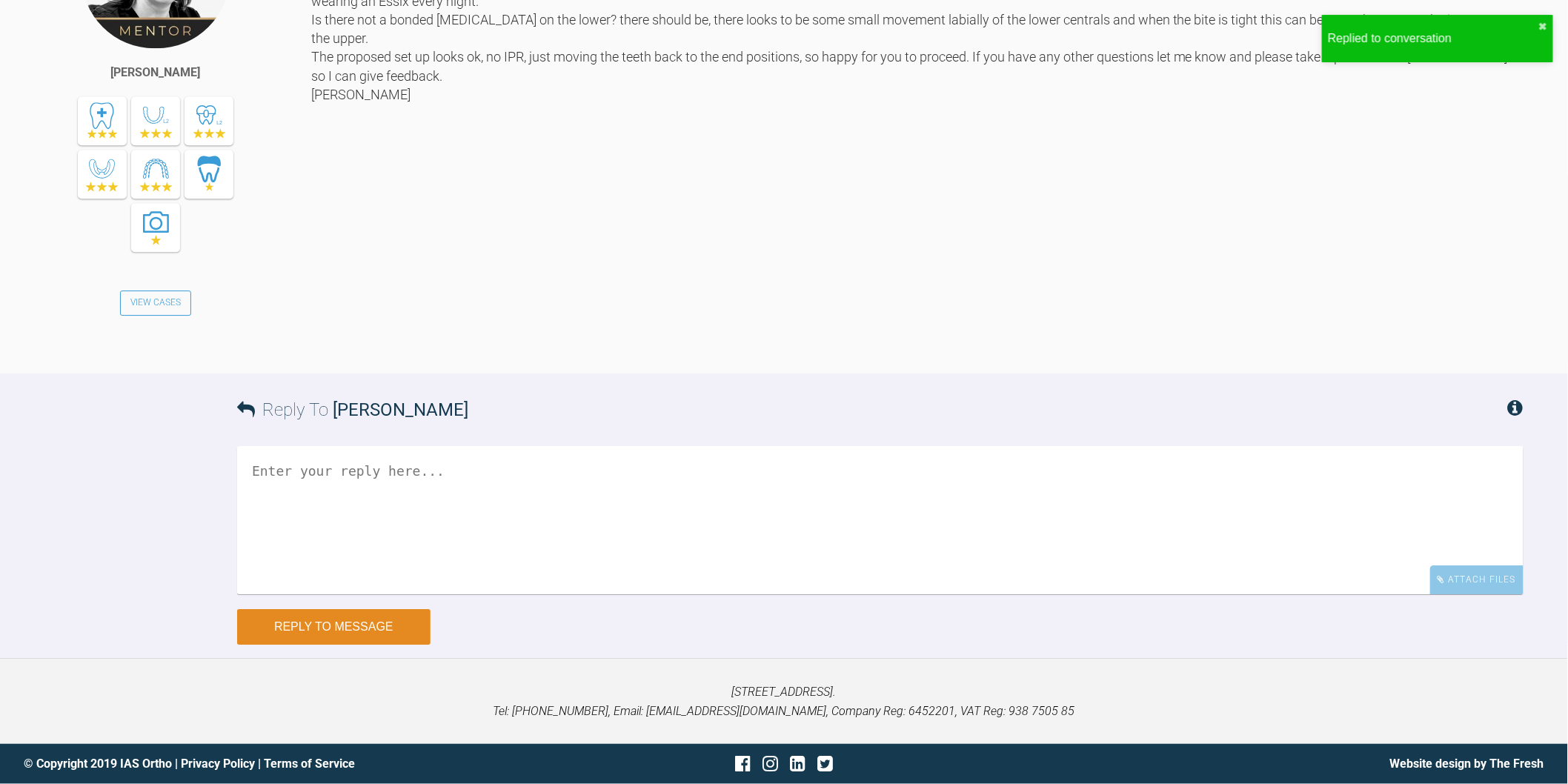
scroll to position [8966, 0]
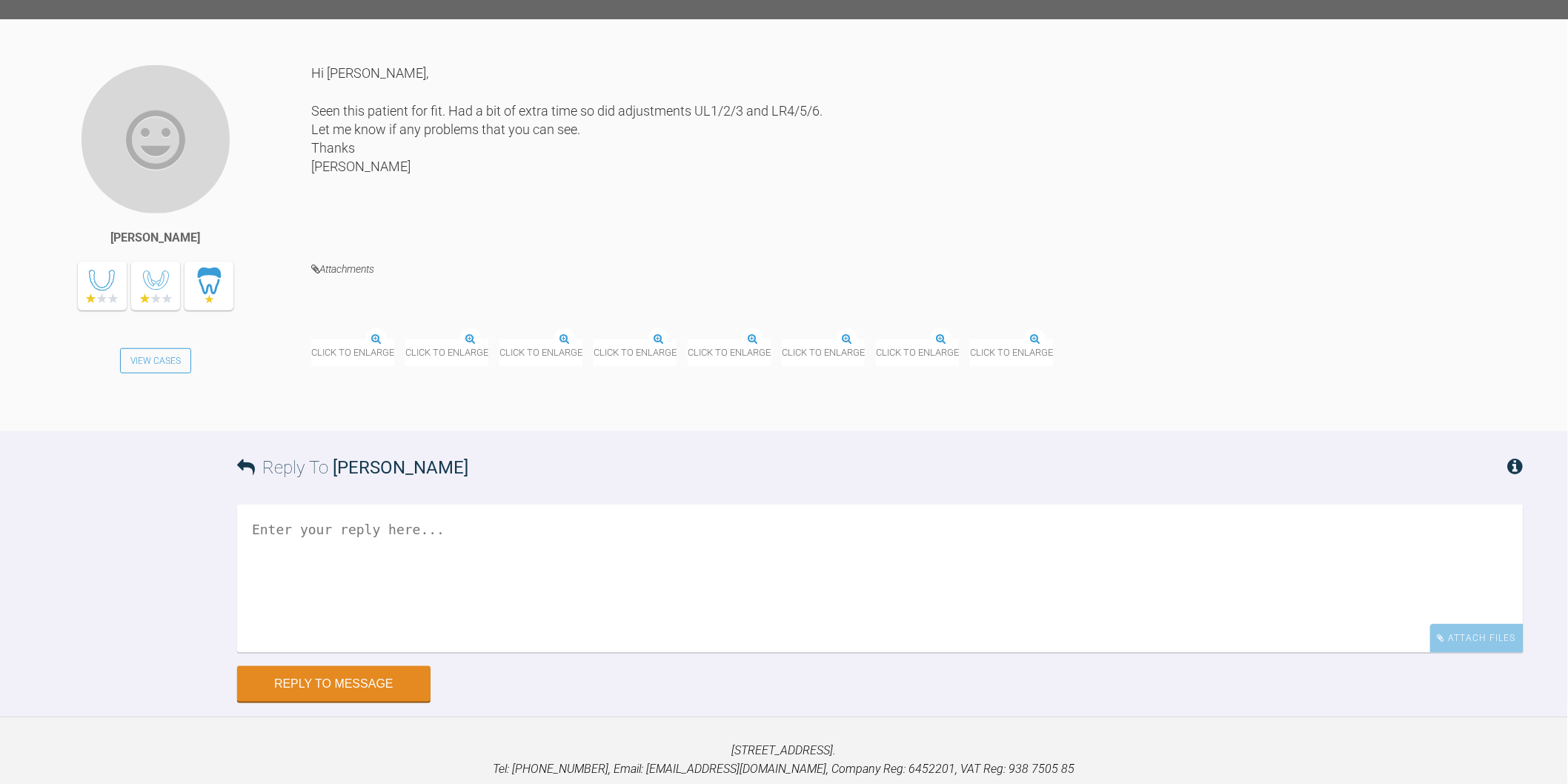
scroll to position [12097, 0]
